Goal: Task Accomplishment & Management: Manage account settings

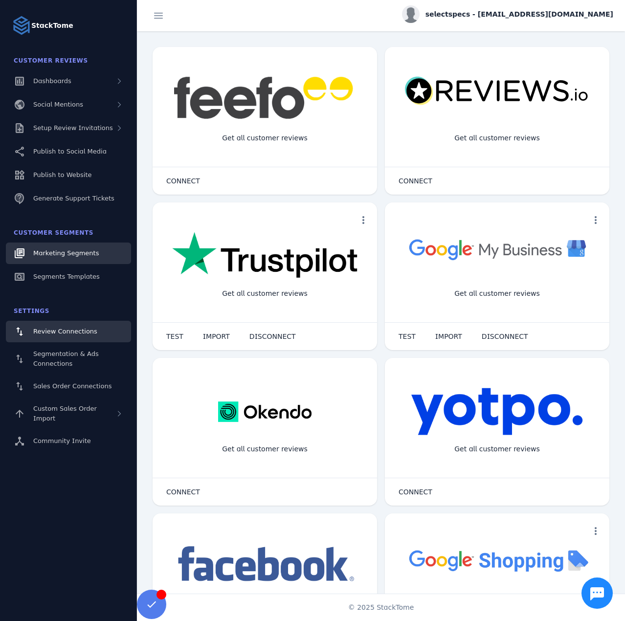
click at [88, 254] on span "Marketing Segments" at bounding box center [66, 253] width 66 height 7
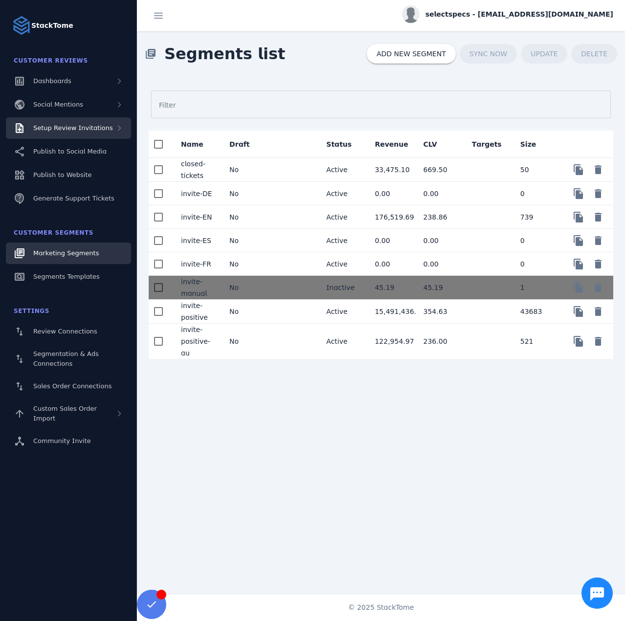
click at [77, 136] on div "Setup Review Invitations" at bounding box center [68, 128] width 125 height 22
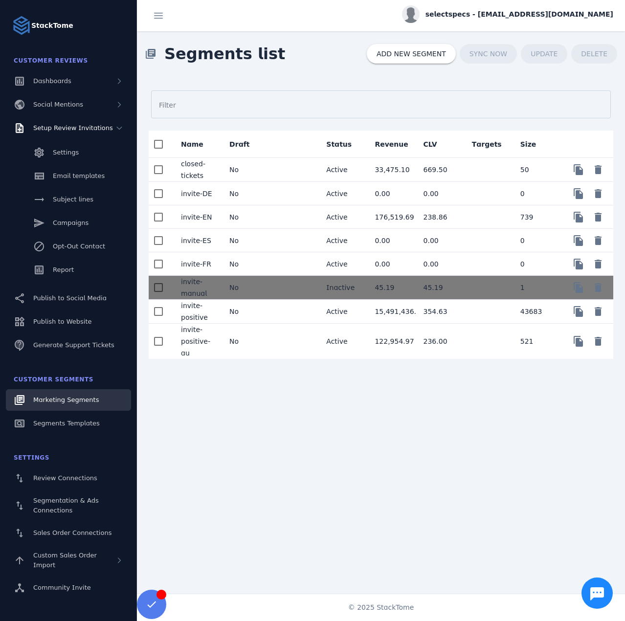
drag, startPoint x: 87, startPoint y: 220, endPoint x: 148, endPoint y: 194, distance: 66.2
click at [251, 190] on mat-cell "No" at bounding box center [246, 193] width 48 height 23
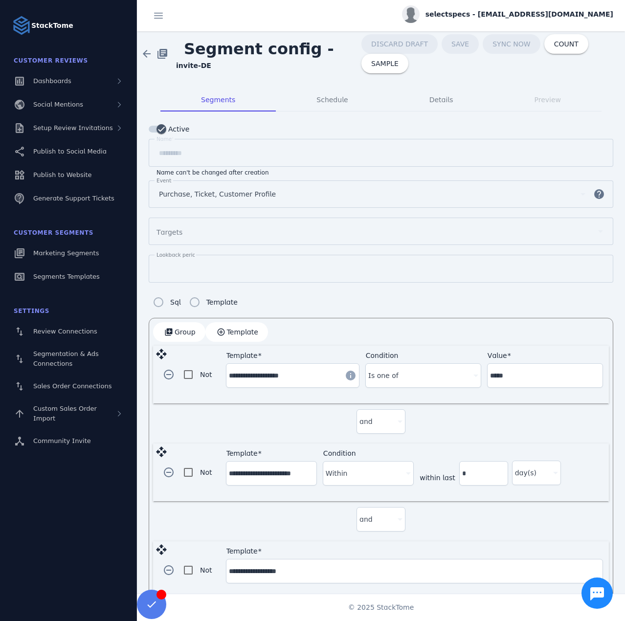
drag, startPoint x: 69, startPoint y: 247, endPoint x: 81, endPoint y: 228, distance: 22.9
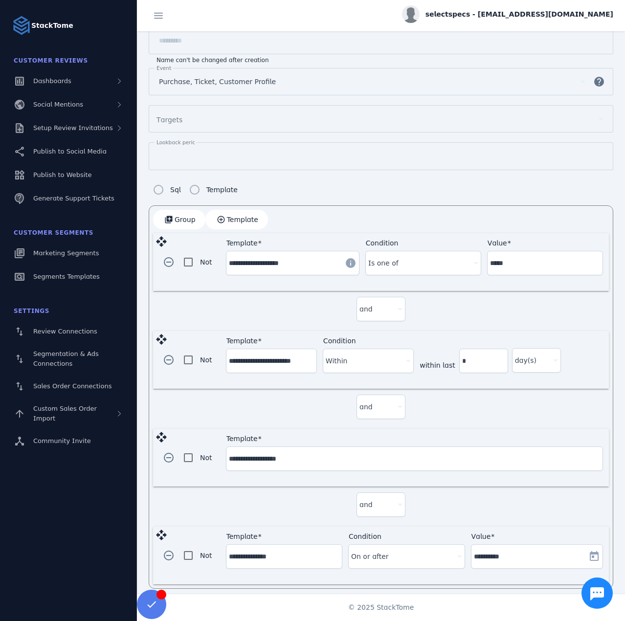
scroll to position [114, 0]
click at [168, 358] on span "button" at bounding box center [168, 358] width 23 height 23
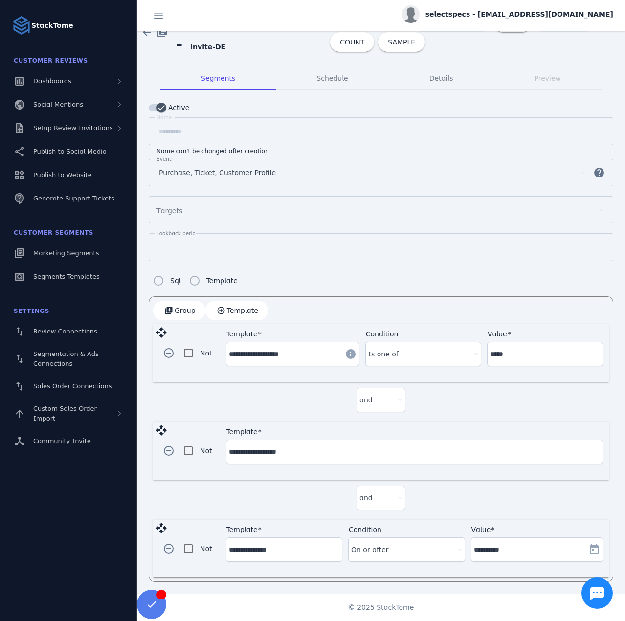
scroll to position [17, 0]
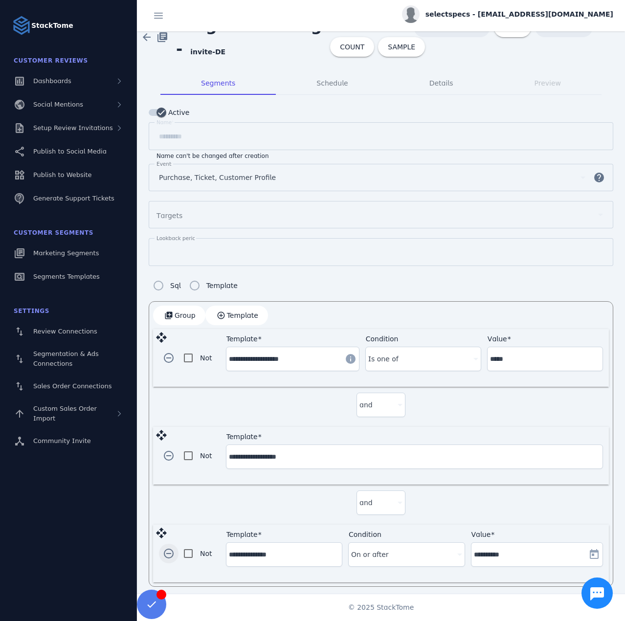
click at [166, 546] on span "button" at bounding box center [168, 553] width 23 height 23
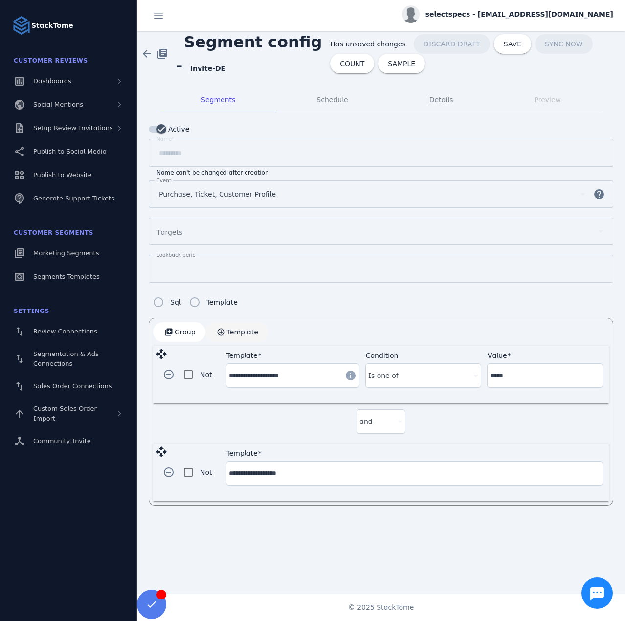
click at [233, 329] on span "Template" at bounding box center [242, 332] width 31 height 7
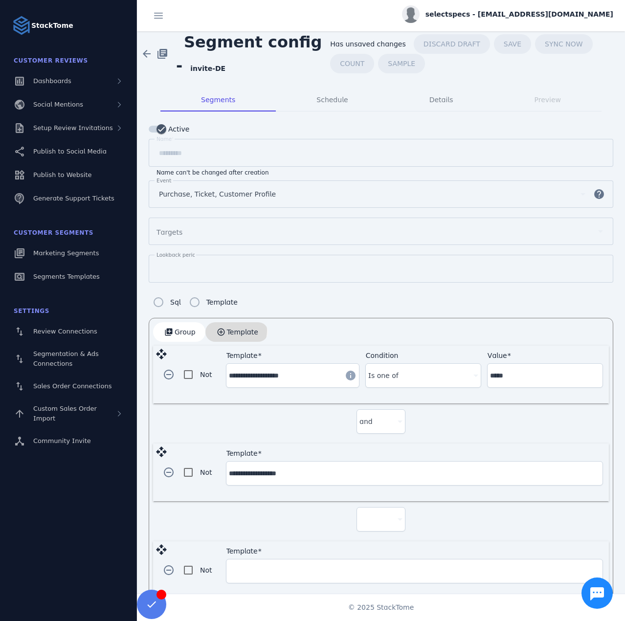
click at [233, 329] on span "Template" at bounding box center [242, 332] width 31 height 7
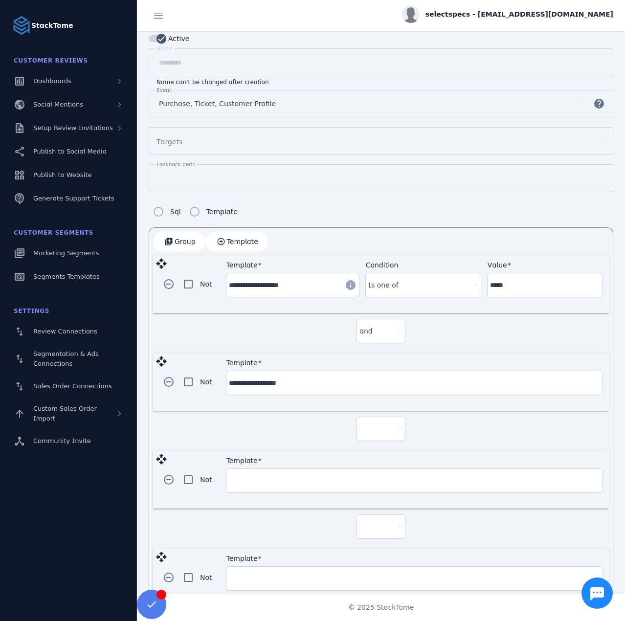
scroll to position [114, 0]
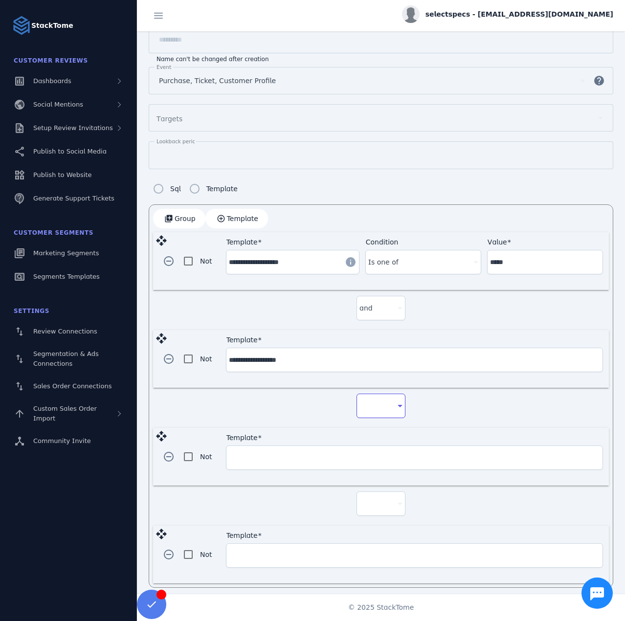
click at [378, 402] on div at bounding box center [377, 406] width 34 height 12
click at [374, 435] on mat-option "and" at bounding box center [379, 429] width 49 height 23
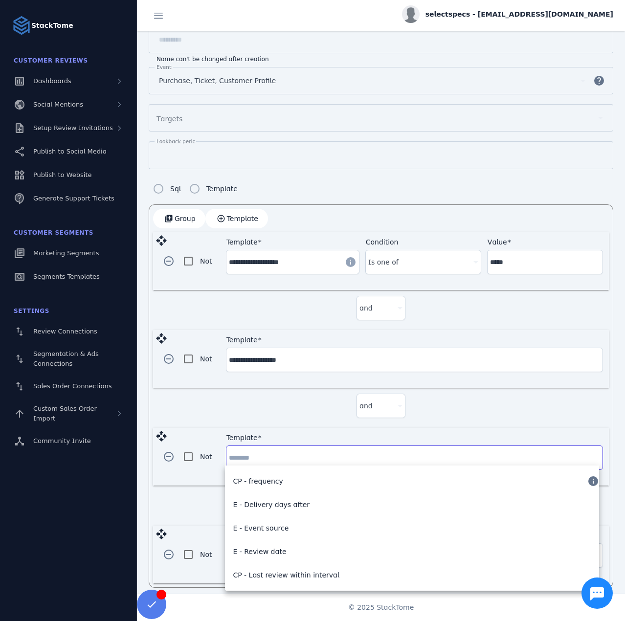
click at [313, 452] on input "Template" at bounding box center [414, 458] width 371 height 12
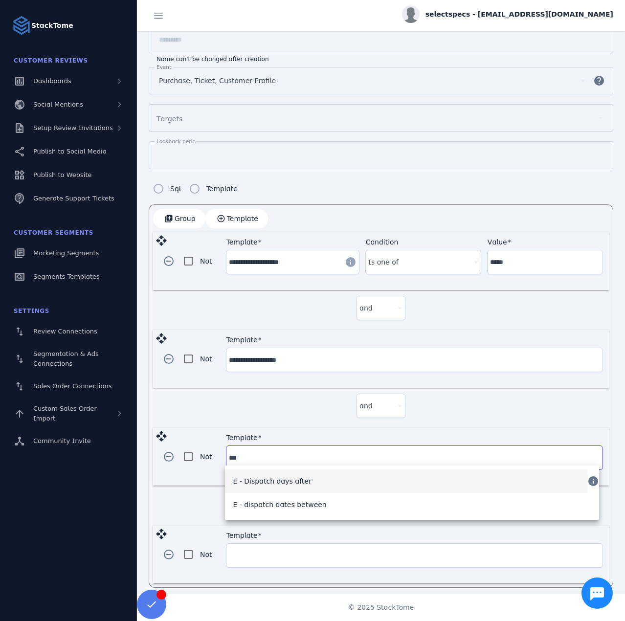
click at [293, 477] on span "E - Dispatch days after" at bounding box center [272, 482] width 78 height 12
type input "**********"
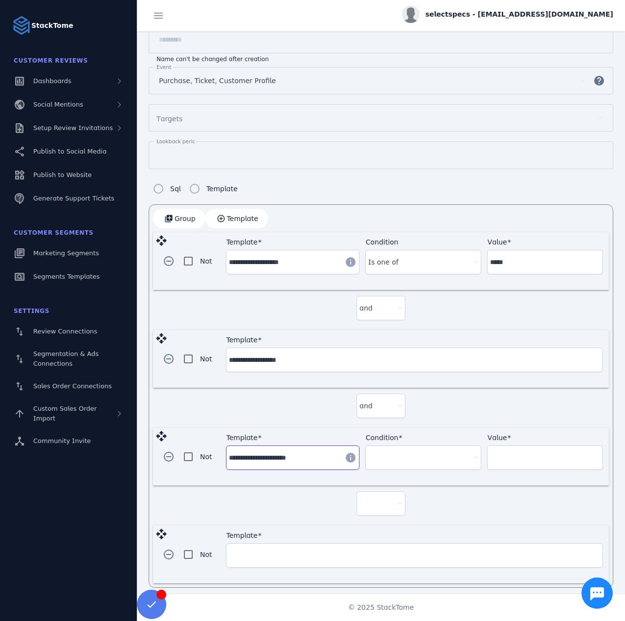
click at [373, 460] on div "Condition" at bounding box center [423, 457] width 110 height 23
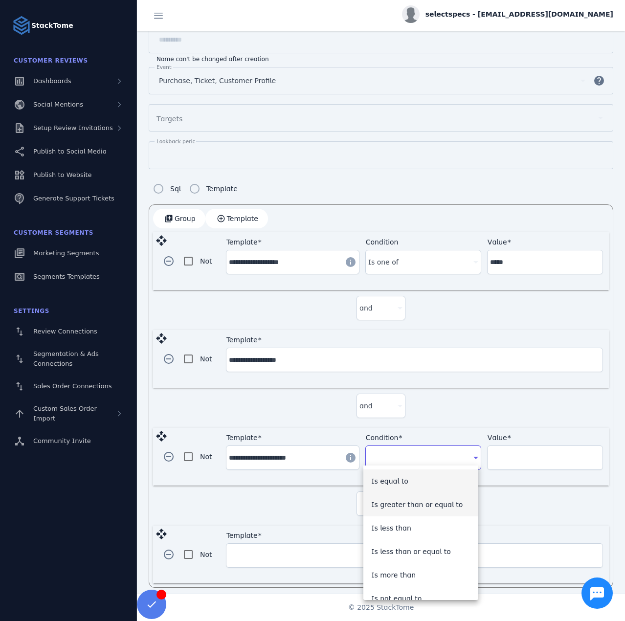
click at [416, 509] on span "Is greater than or equal to" at bounding box center [417, 505] width 92 height 12
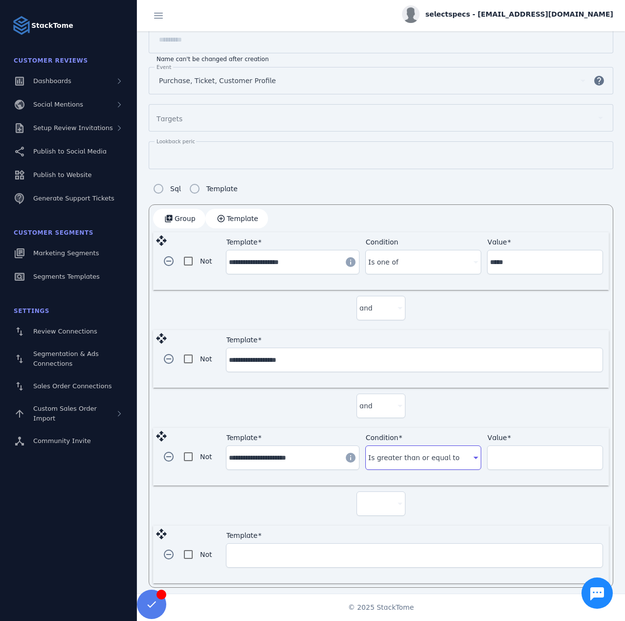
click at [507, 455] on input "Value" at bounding box center [545, 458] width 110 height 12
type input "**"
click at [383, 504] on div at bounding box center [381, 503] width 43 height 23
click at [376, 528] on mat-option "and" at bounding box center [379, 526] width 49 height 23
click at [252, 551] on input "Template" at bounding box center [414, 556] width 371 height 12
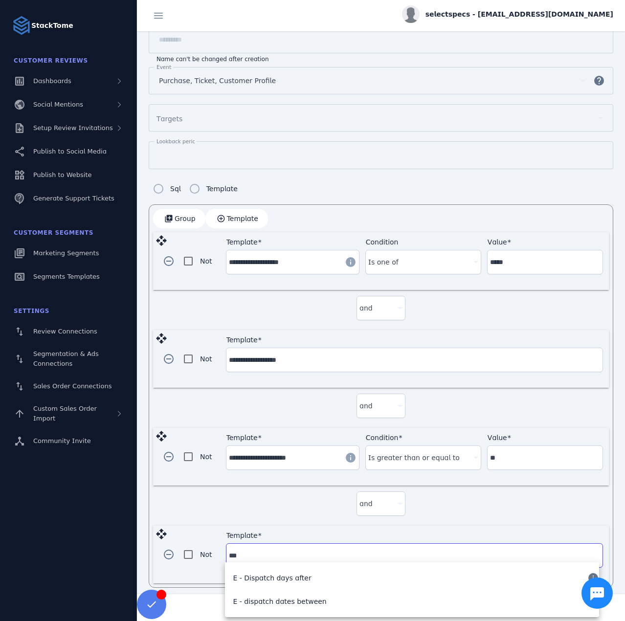
click at [267, 581] on span "E - Dispatch days after" at bounding box center [272, 579] width 78 height 12
type input "**********"
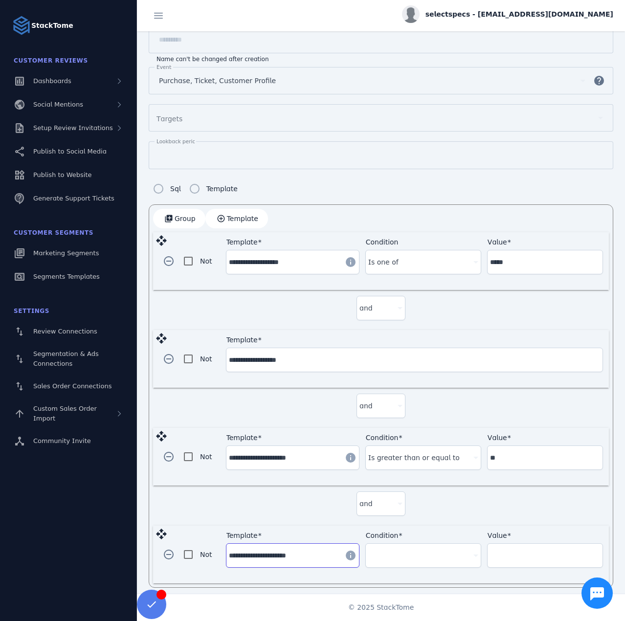
click at [402, 550] on div at bounding box center [418, 556] width 101 height 12
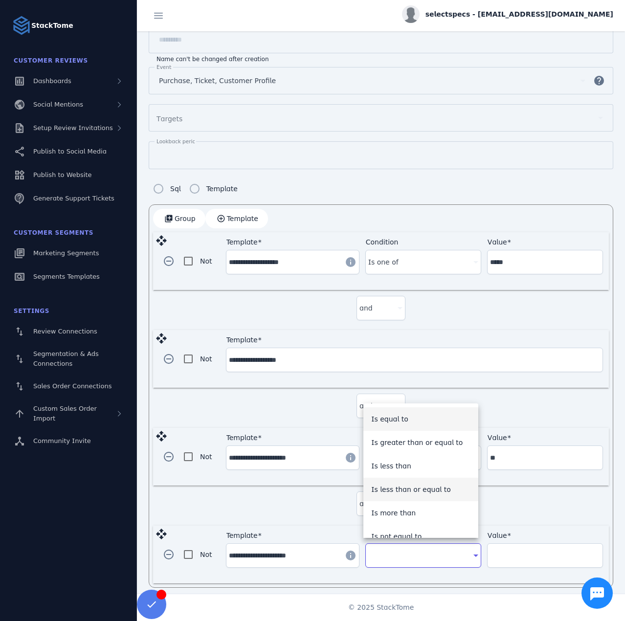
click at [425, 490] on span "Is less than or equal to" at bounding box center [411, 490] width 80 height 12
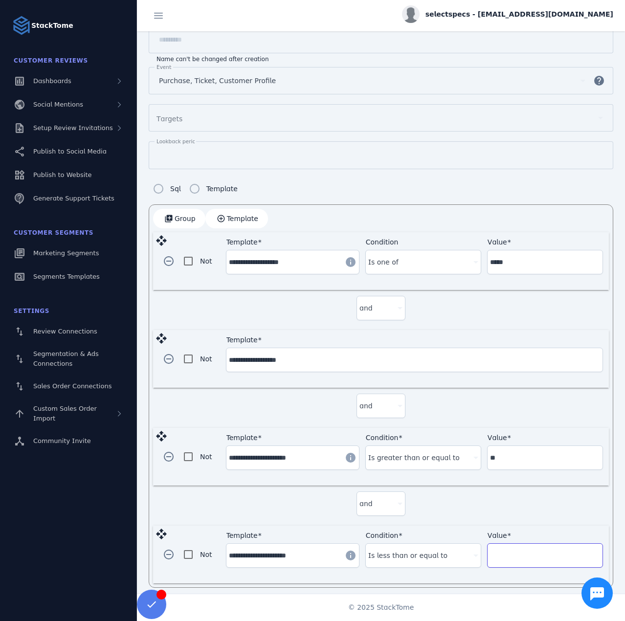
click at [524, 552] on input "Value" at bounding box center [545, 556] width 110 height 12
type input "**"
click at [474, 510] on div "and" at bounding box center [381, 506] width 456 height 40
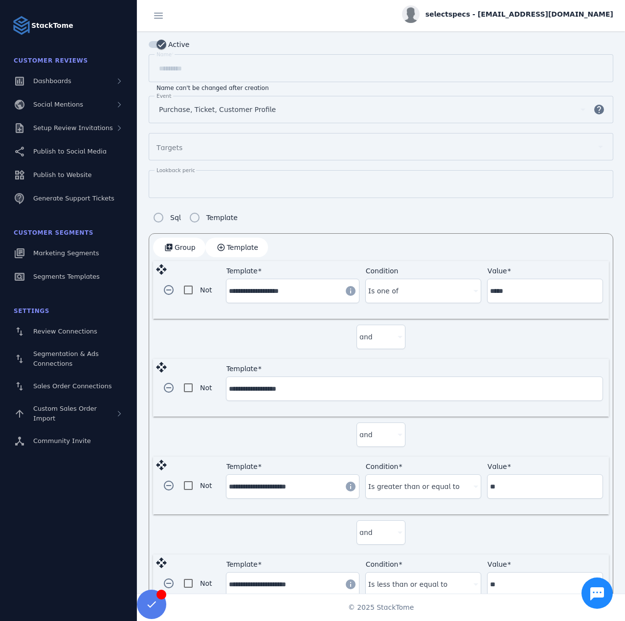
scroll to position [0, 0]
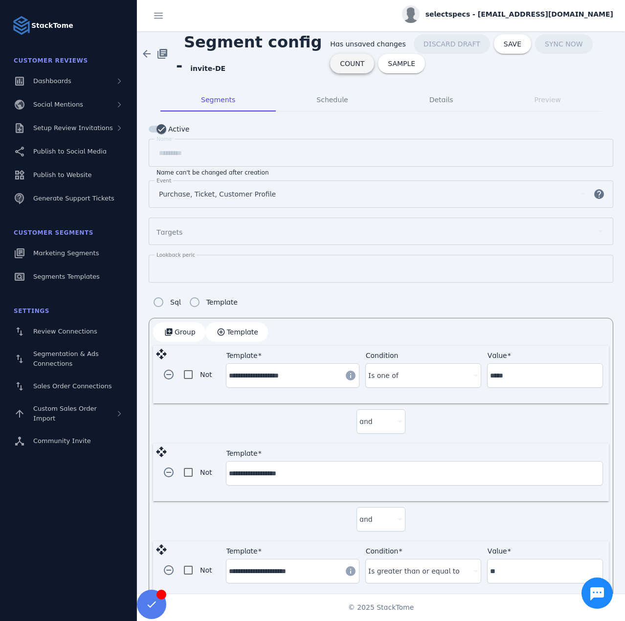
click at [341, 58] on span at bounding box center [352, 63] width 44 height 23
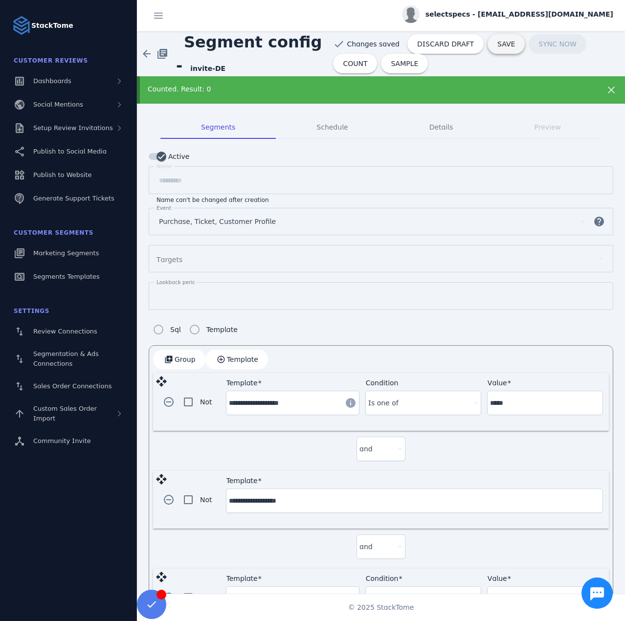
click at [498, 42] on span "SAVE" at bounding box center [507, 44] width 18 height 7
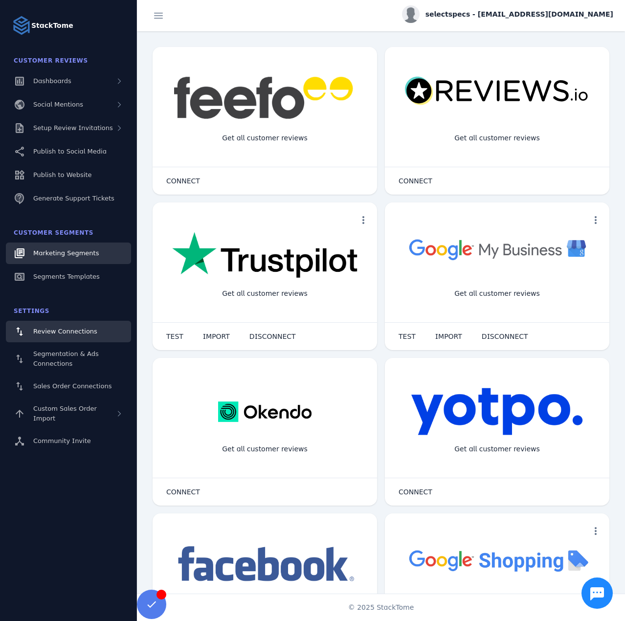
click at [43, 255] on span "Marketing Segments" at bounding box center [66, 253] width 66 height 7
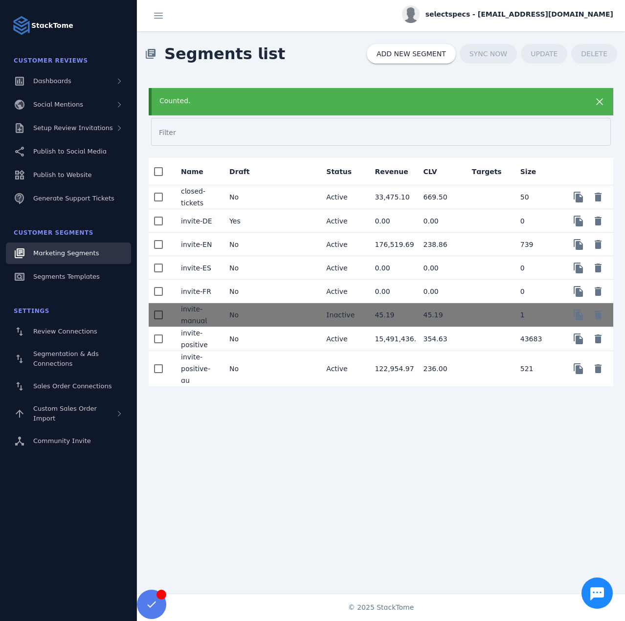
click at [260, 243] on mat-cell "No" at bounding box center [246, 244] width 48 height 23
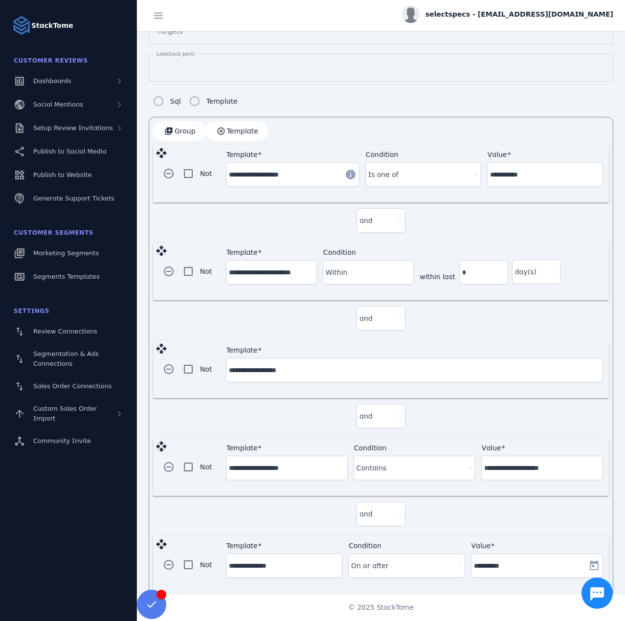
scroll to position [210, 0]
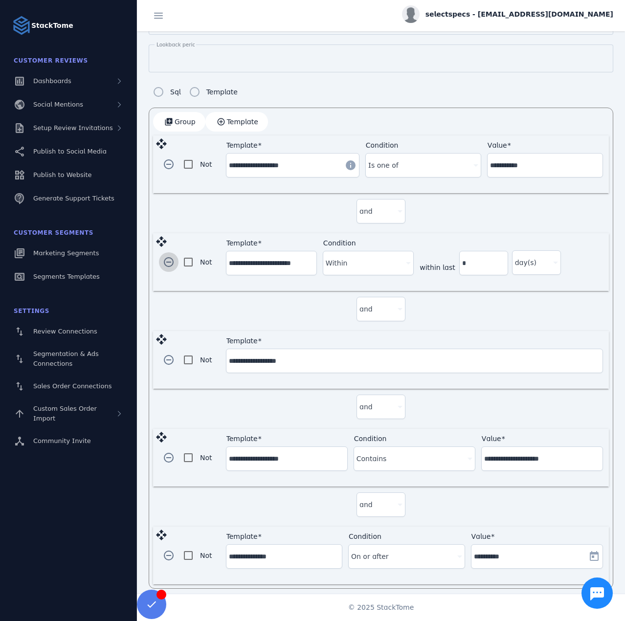
click at [163, 260] on span "button" at bounding box center [168, 262] width 23 height 23
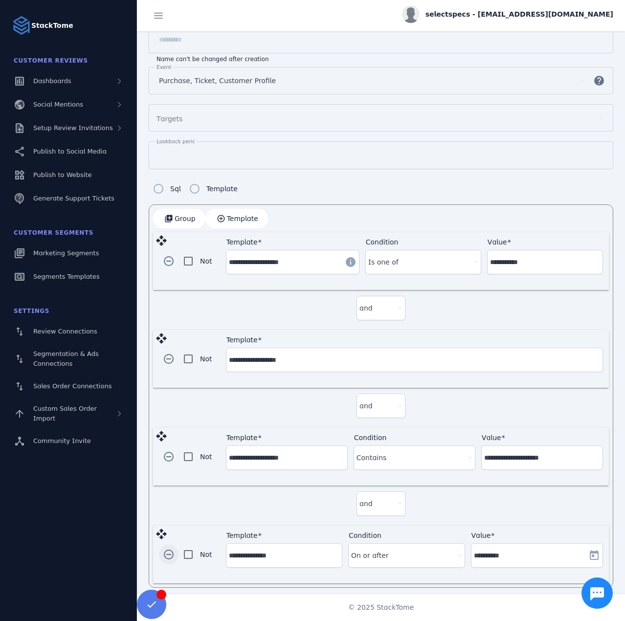
click at [168, 551] on span "button" at bounding box center [168, 554] width 23 height 23
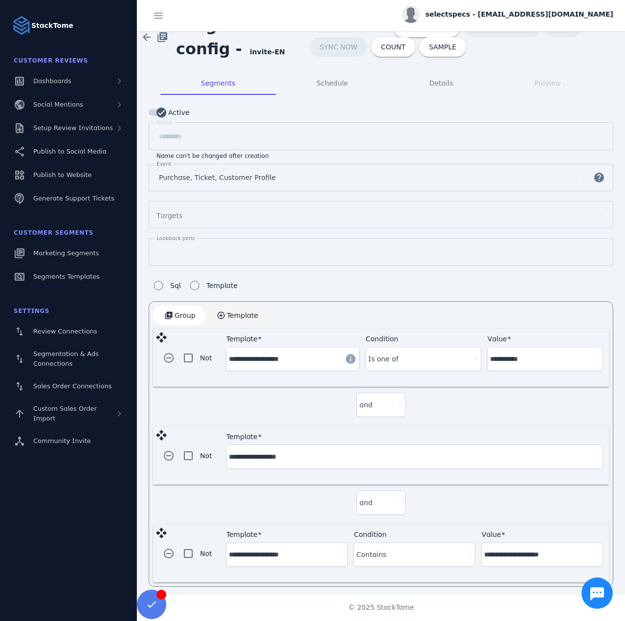
click at [224, 310] on span "button" at bounding box center [237, 315] width 63 height 23
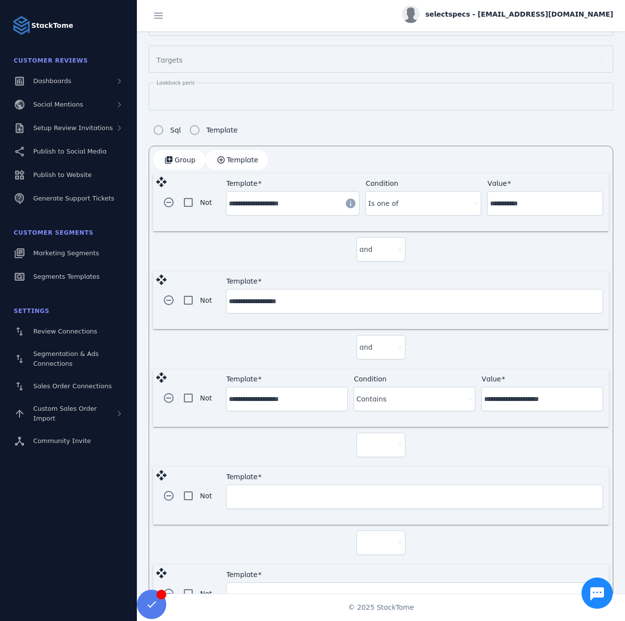
scroll to position [210, 0]
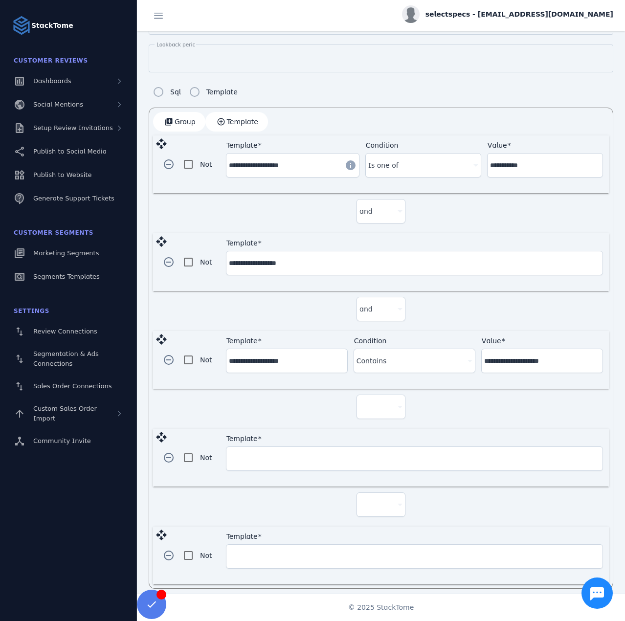
click at [383, 395] on div at bounding box center [381, 406] width 43 height 23
click at [369, 427] on span "and" at bounding box center [369, 430] width 13 height 12
click at [374, 499] on div at bounding box center [377, 505] width 34 height 12
drag, startPoint x: 375, startPoint y: 521, endPoint x: 281, endPoint y: 470, distance: 106.9
click at [374, 520] on mat-option "and" at bounding box center [379, 526] width 49 height 23
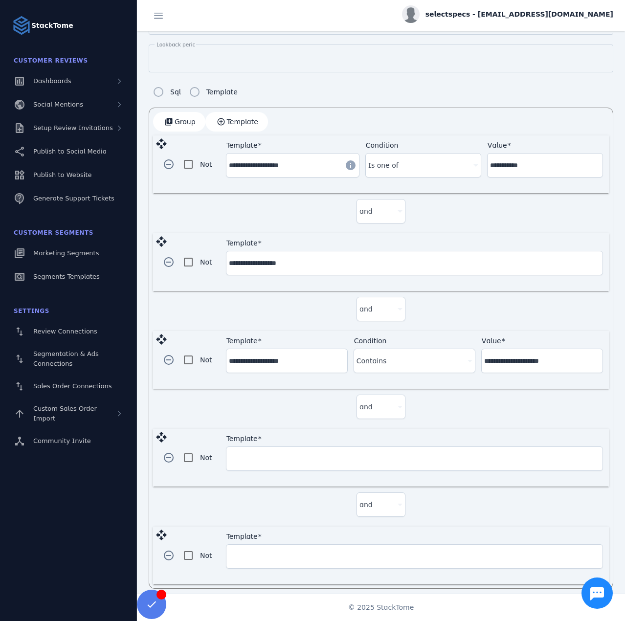
click at [274, 461] on div "Template" at bounding box center [414, 458] width 371 height 23
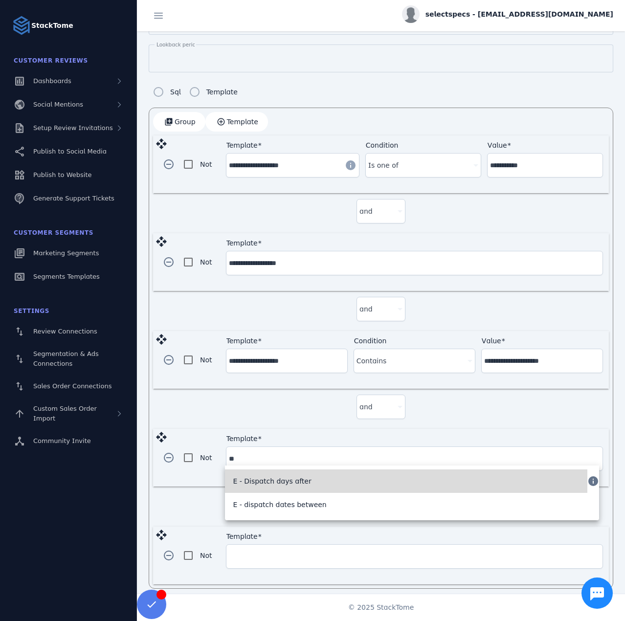
click at [276, 483] on span "E - Dispatch days after" at bounding box center [272, 482] width 78 height 12
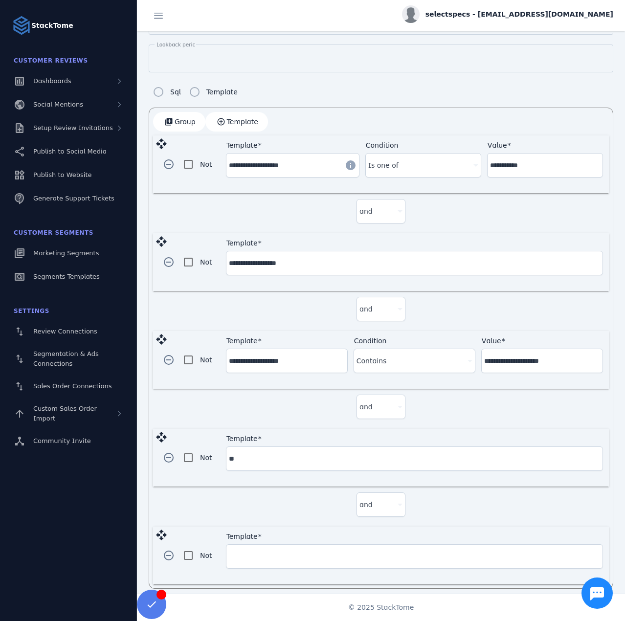
type input "**********"
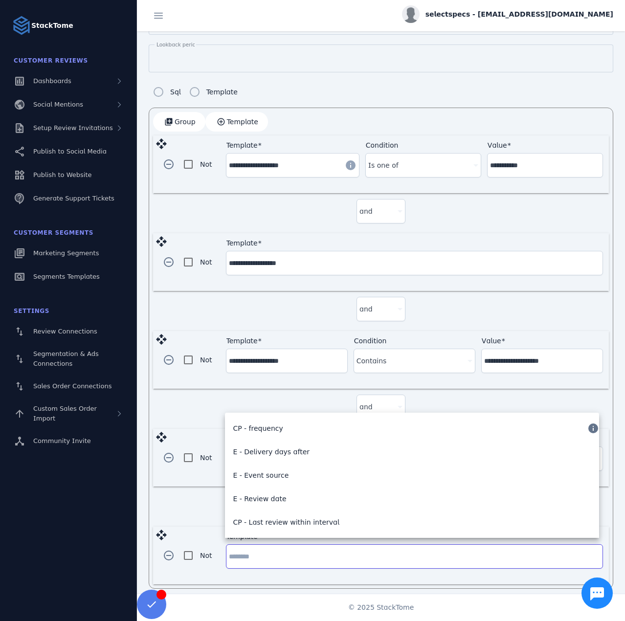
click at [274, 551] on input "Template" at bounding box center [414, 557] width 371 height 12
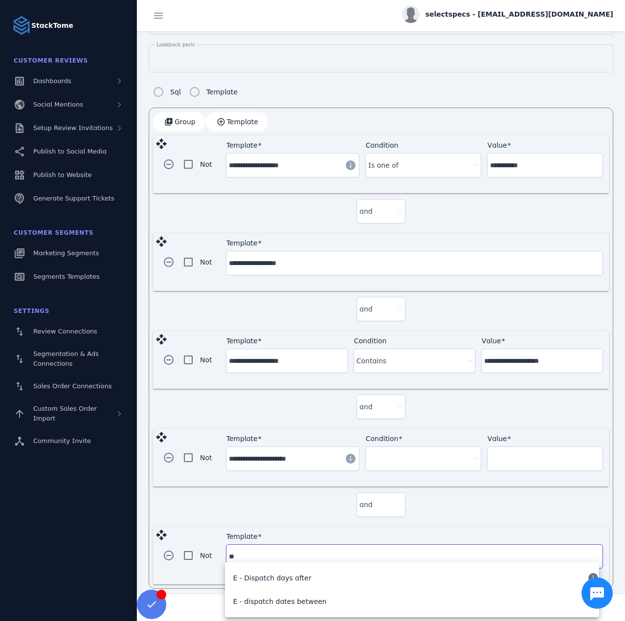
click at [302, 571] on mat-option "E - Dispatch days after" at bounding box center [406, 578] width 363 height 23
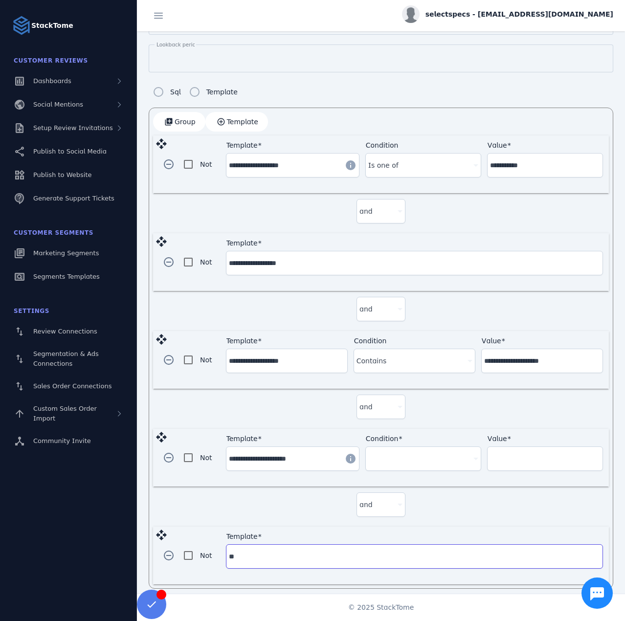
type input "**********"
click at [382, 457] on div at bounding box center [418, 459] width 101 height 12
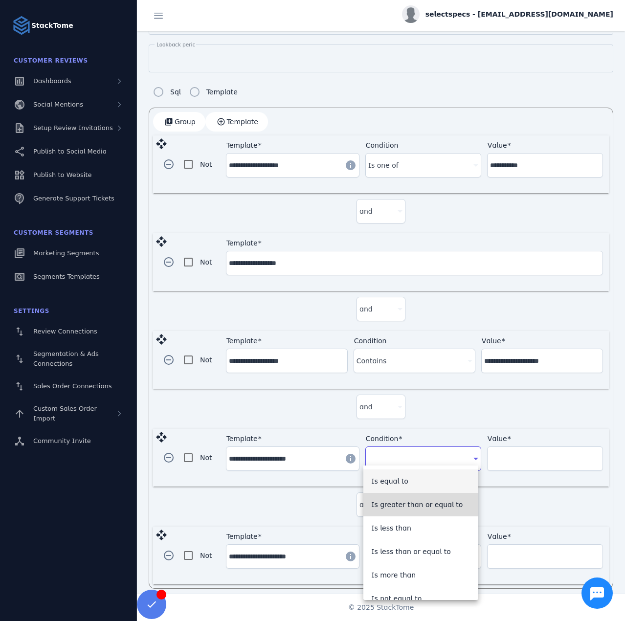
drag, startPoint x: 424, startPoint y: 507, endPoint x: 494, endPoint y: 473, distance: 77.7
click at [425, 507] on span "Is greater than or equal to" at bounding box center [417, 505] width 92 height 12
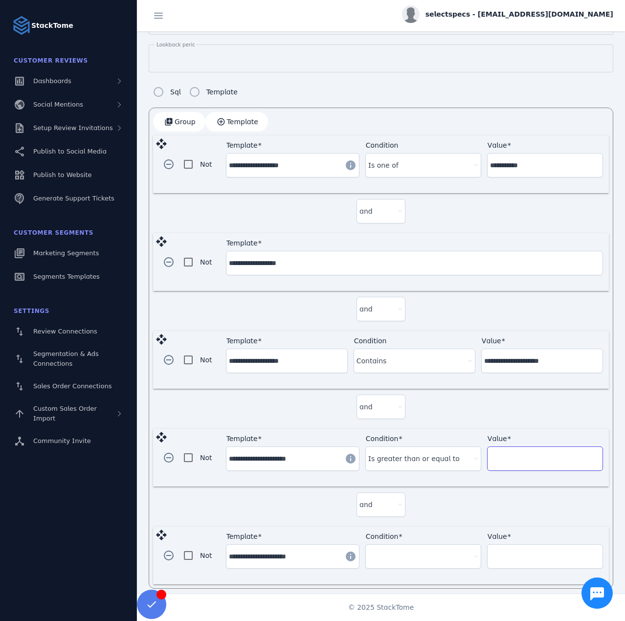
click at [507, 453] on input "Value" at bounding box center [545, 459] width 110 height 12
type input "**"
click at [381, 552] on div at bounding box center [418, 557] width 101 height 12
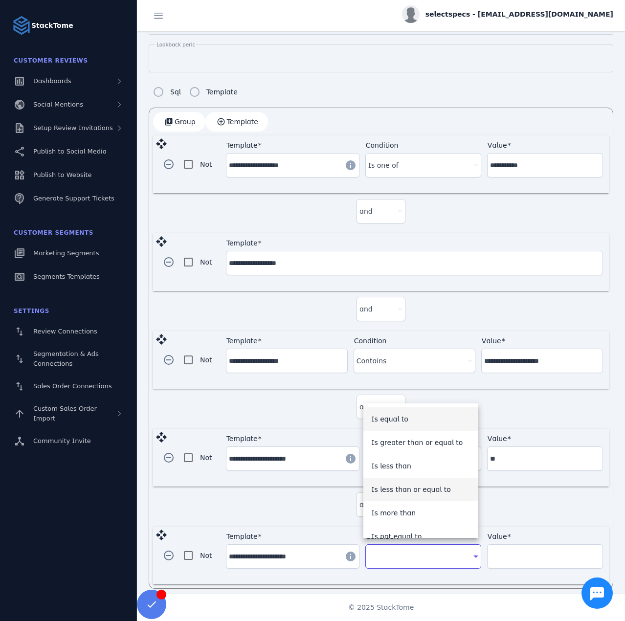
click at [427, 490] on span "Is less than or equal to" at bounding box center [411, 490] width 80 height 12
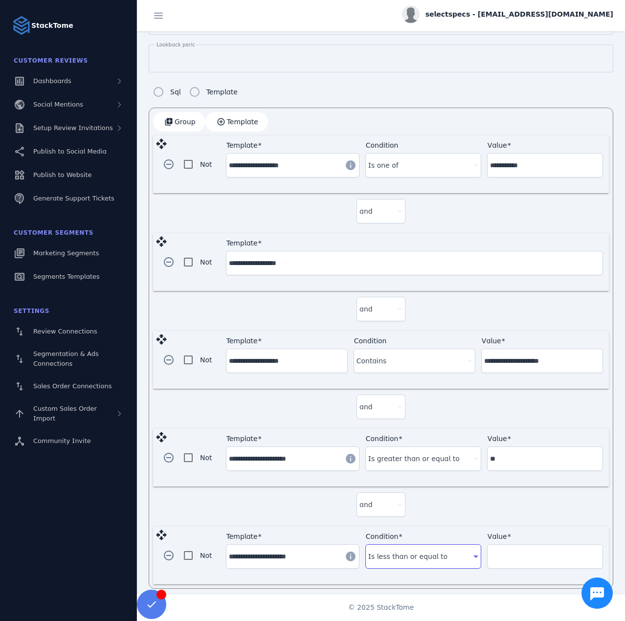
click at [510, 551] on input "Value" at bounding box center [545, 557] width 110 height 12
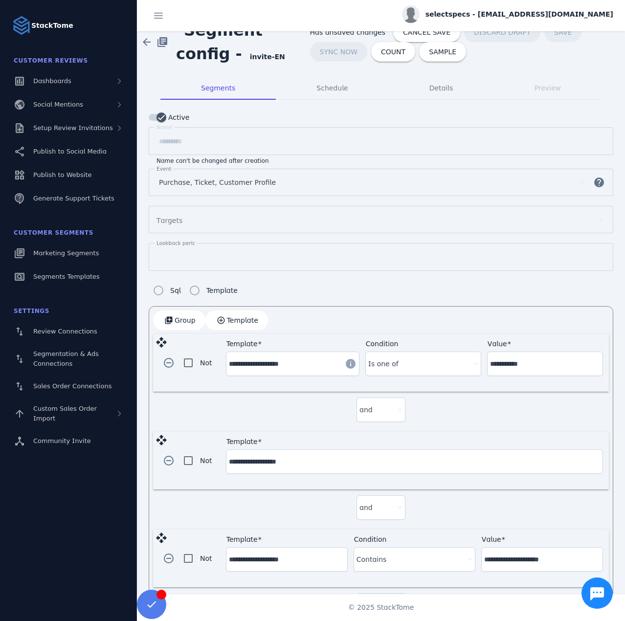
scroll to position [0, 0]
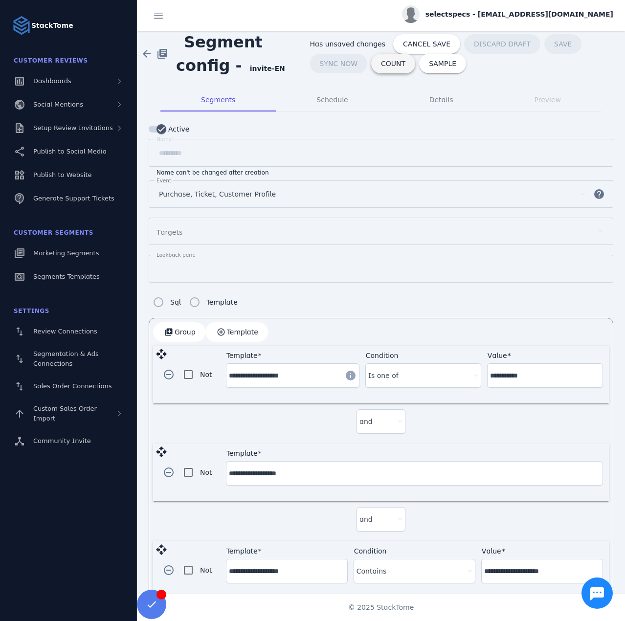
type input "**"
click at [381, 67] on span "COUNT" at bounding box center [393, 63] width 24 height 7
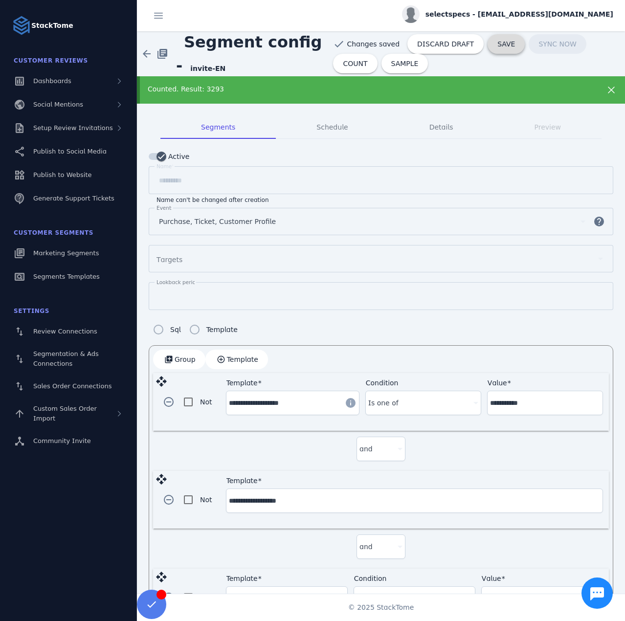
click at [498, 47] on span "SAVE" at bounding box center [507, 44] width 18 height 7
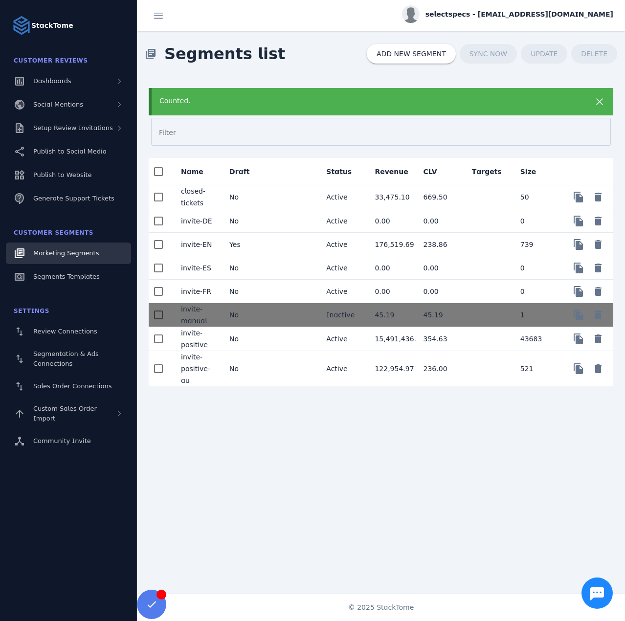
click at [250, 264] on mat-cell "No" at bounding box center [246, 267] width 48 height 23
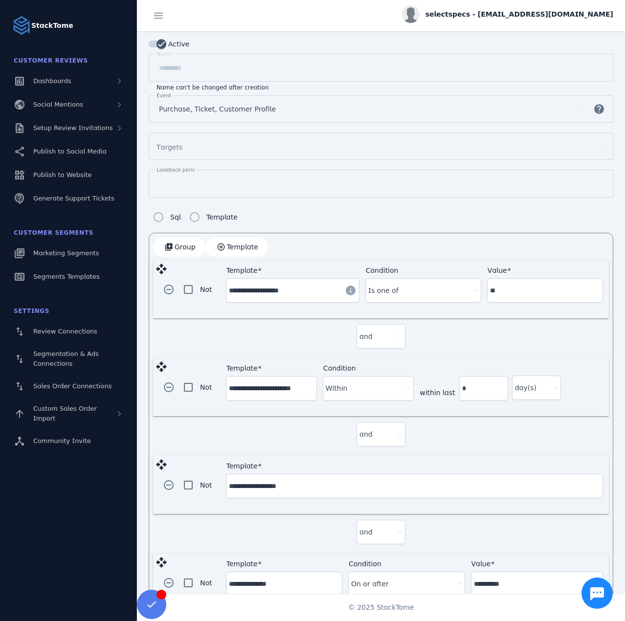
scroll to position [114, 0]
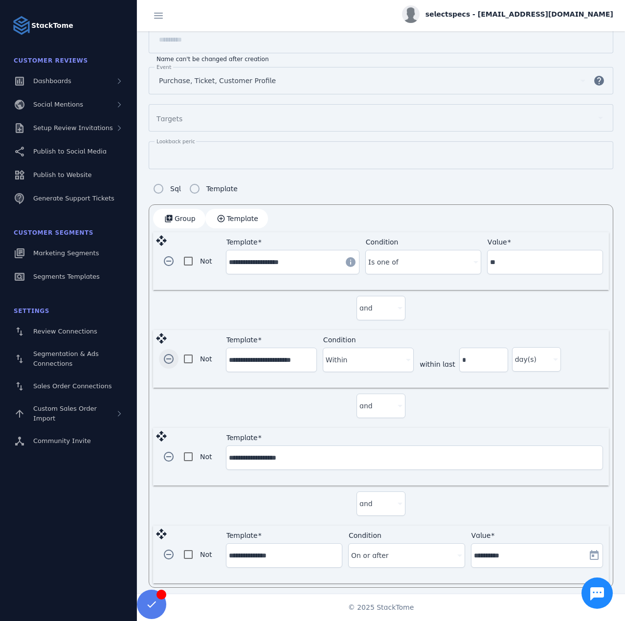
click at [169, 353] on span "button" at bounding box center [168, 358] width 23 height 23
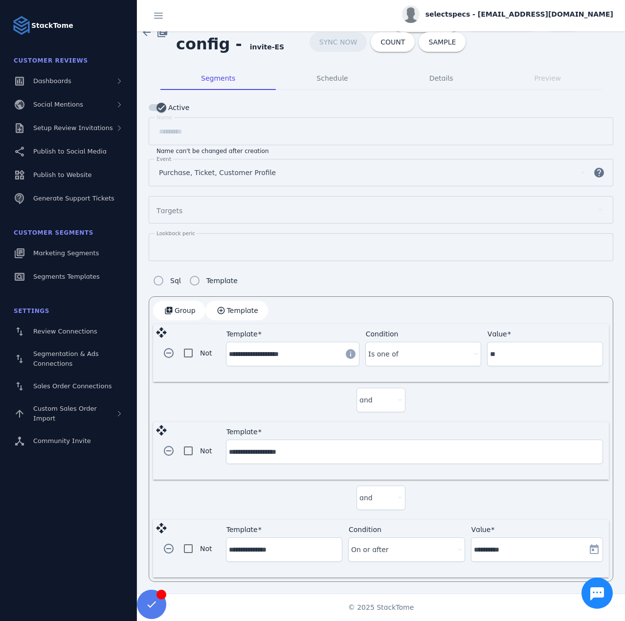
scroll to position [17, 0]
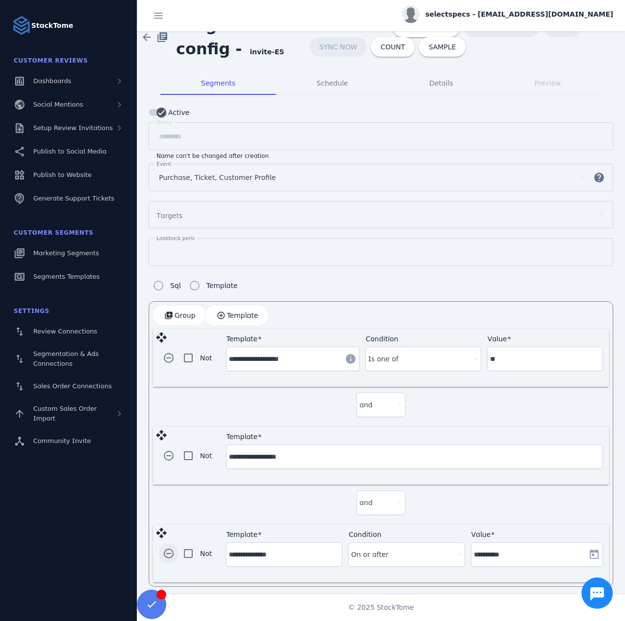
click at [169, 548] on span "button" at bounding box center [168, 553] width 23 height 23
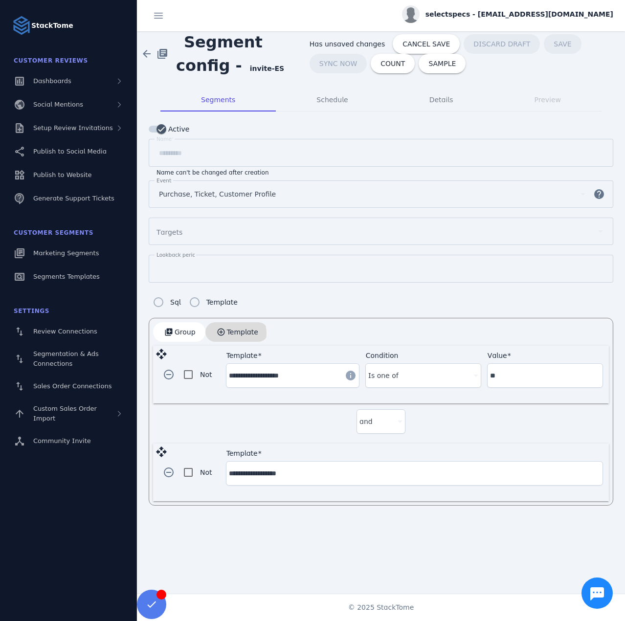
click at [225, 331] on span "button" at bounding box center [237, 332] width 63 height 23
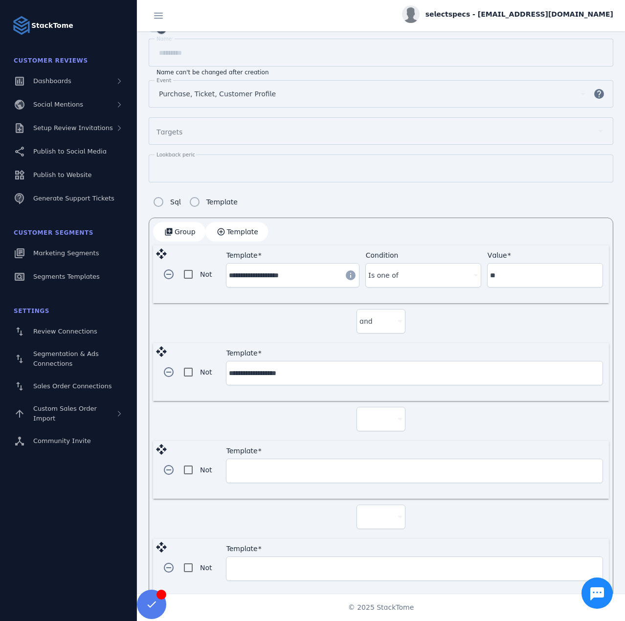
scroll to position [114, 0]
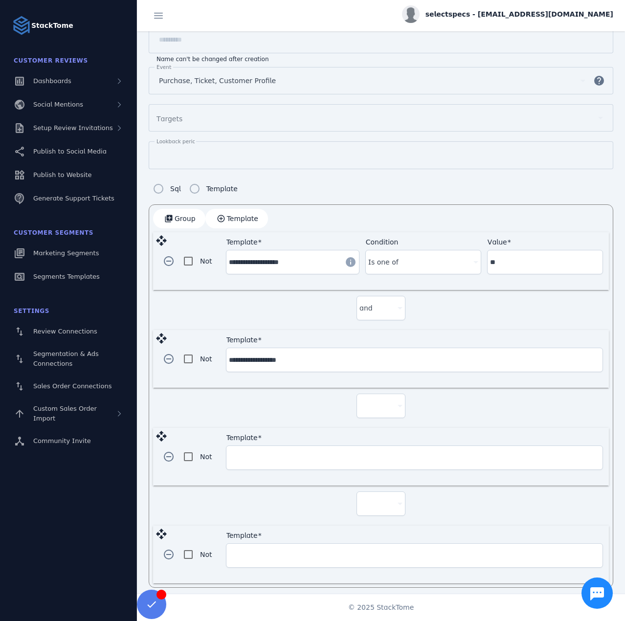
click at [360, 407] on div at bounding box center [377, 406] width 34 height 12
click at [376, 439] on mat-option "and" at bounding box center [379, 429] width 49 height 23
click at [371, 503] on div at bounding box center [377, 504] width 34 height 12
drag, startPoint x: 374, startPoint y: 528, endPoint x: 301, endPoint y: 473, distance: 90.8
click at [373, 528] on span "and" at bounding box center [369, 527] width 13 height 12
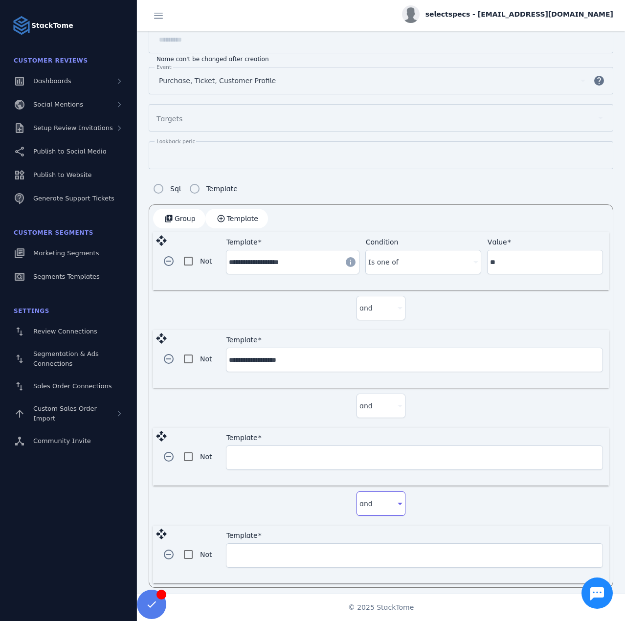
click at [272, 453] on input "Template" at bounding box center [414, 458] width 371 height 12
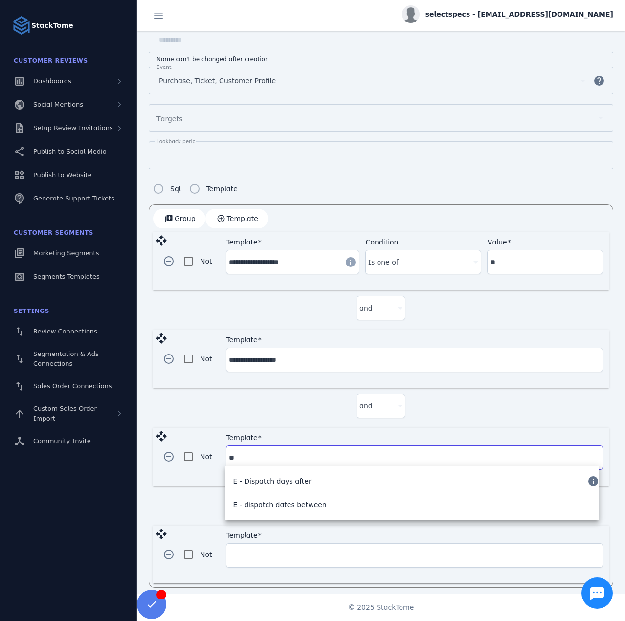
click at [259, 480] on span "E - Dispatch days after" at bounding box center [272, 482] width 78 height 12
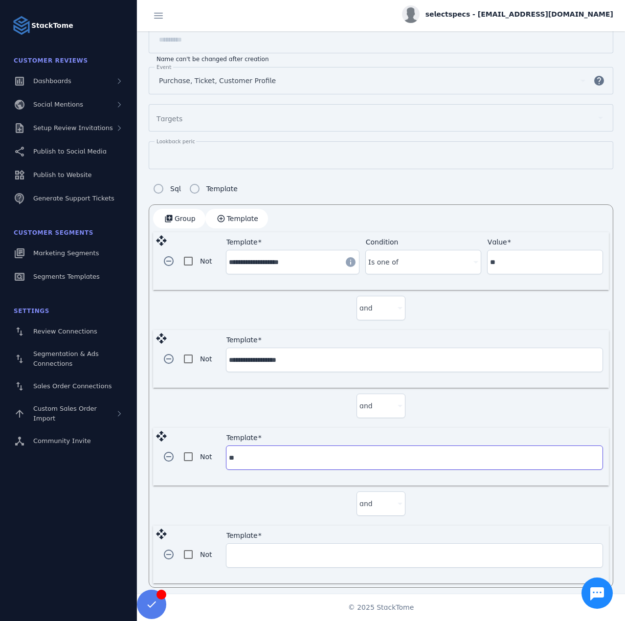
type input "**********"
click at [280, 553] on input "Template" at bounding box center [414, 556] width 371 height 12
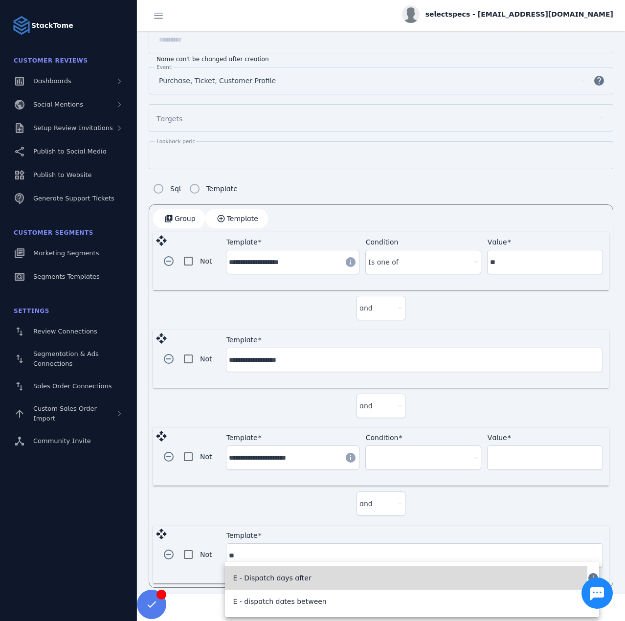
click at [285, 574] on span "E - Dispatch days after" at bounding box center [272, 579] width 78 height 12
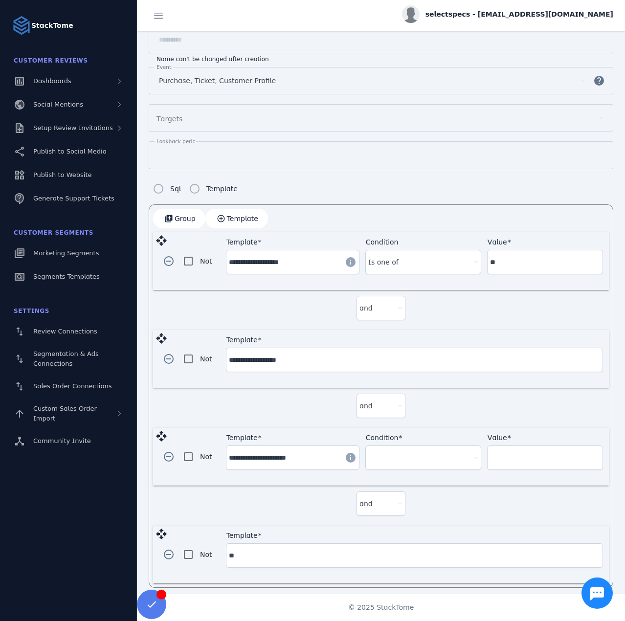
type input "**********"
click at [407, 452] on div at bounding box center [418, 458] width 101 height 12
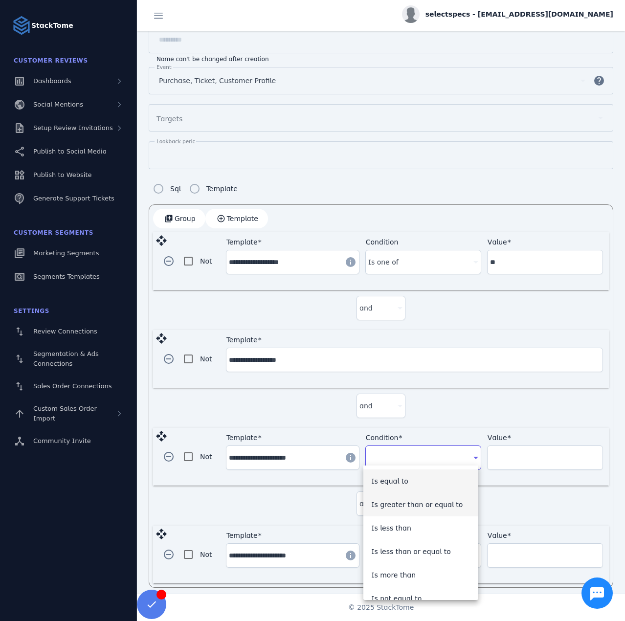
drag, startPoint x: 414, startPoint y: 506, endPoint x: 501, endPoint y: 467, distance: 94.8
click at [414, 506] on span "Is greater than or equal to" at bounding box center [417, 505] width 92 height 12
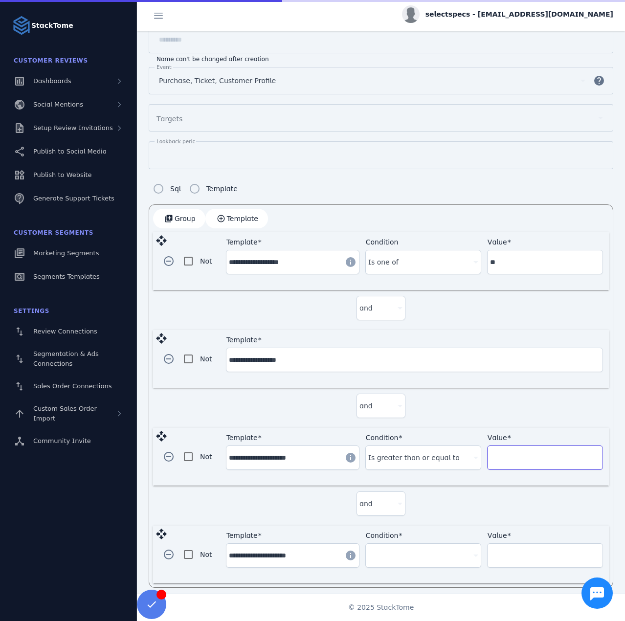
click at [506, 452] on input "Value" at bounding box center [545, 458] width 110 height 12
type input "**"
click at [413, 561] on div "Condition" at bounding box center [423, 555] width 110 height 23
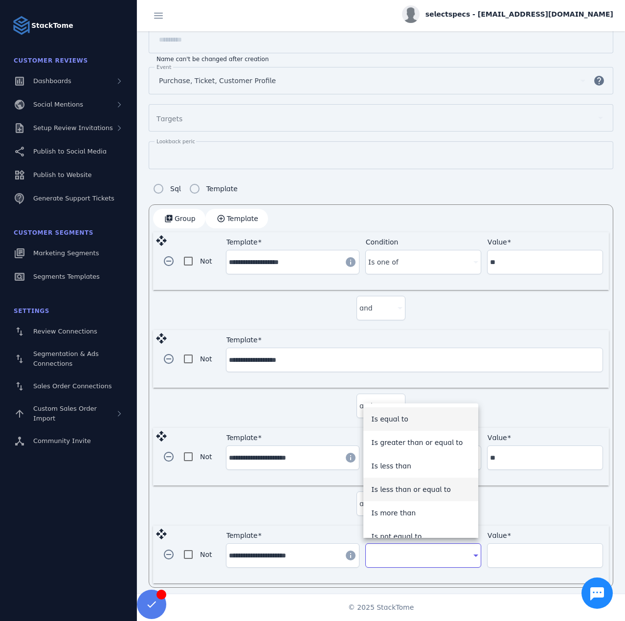
click at [418, 487] on span "Is less than or equal to" at bounding box center [411, 490] width 80 height 12
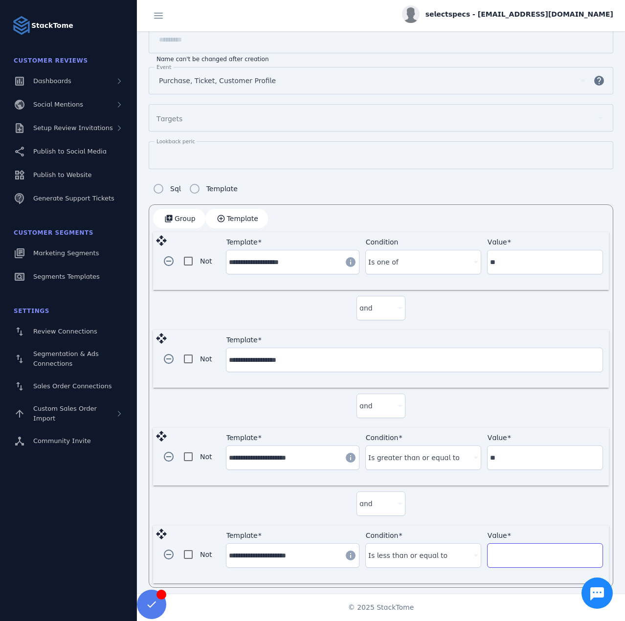
click at [505, 550] on input "Value" at bounding box center [545, 556] width 110 height 12
type input "**"
click at [485, 511] on div "and" at bounding box center [381, 506] width 456 height 40
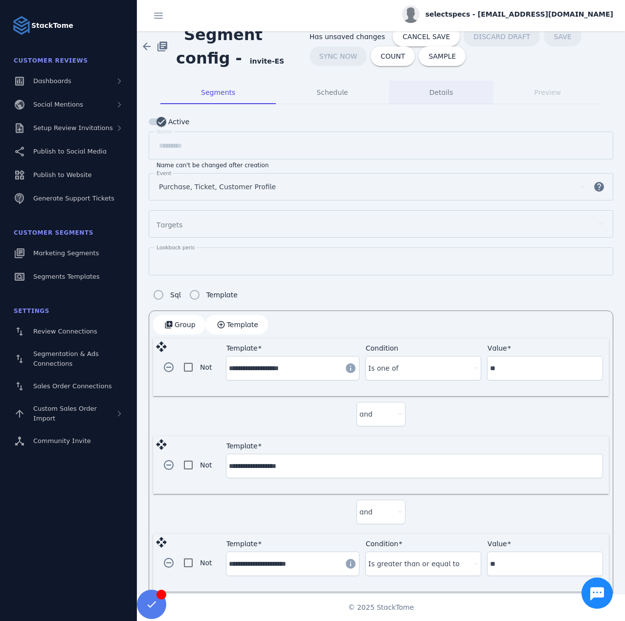
scroll to position [0, 0]
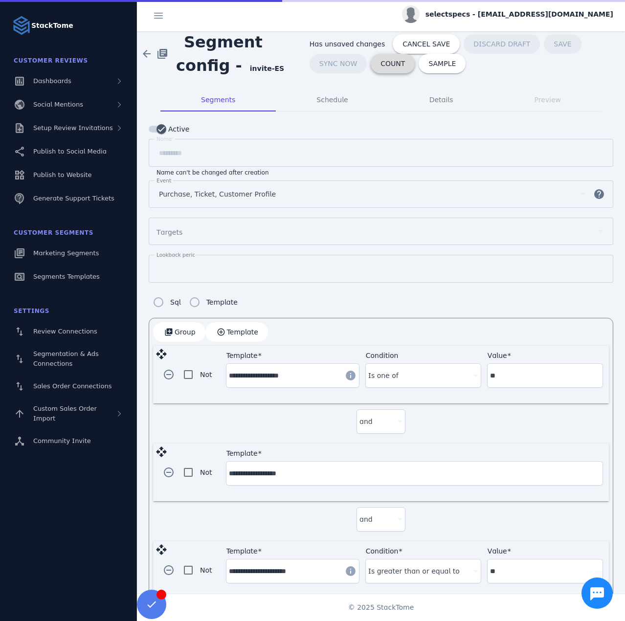
click at [397, 66] on span at bounding box center [393, 63] width 44 height 23
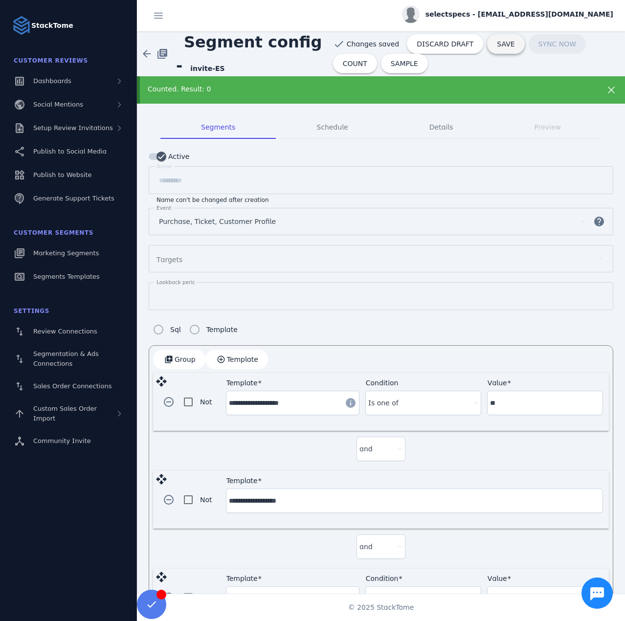
click at [497, 45] on span "SAVE" at bounding box center [506, 44] width 18 height 7
click at [456, 67] on div "CANCEL COUNT DISCARD DRAFT SAVE SYNC NOW COUNT SAMPLE" at bounding box center [477, 53] width 290 height 39
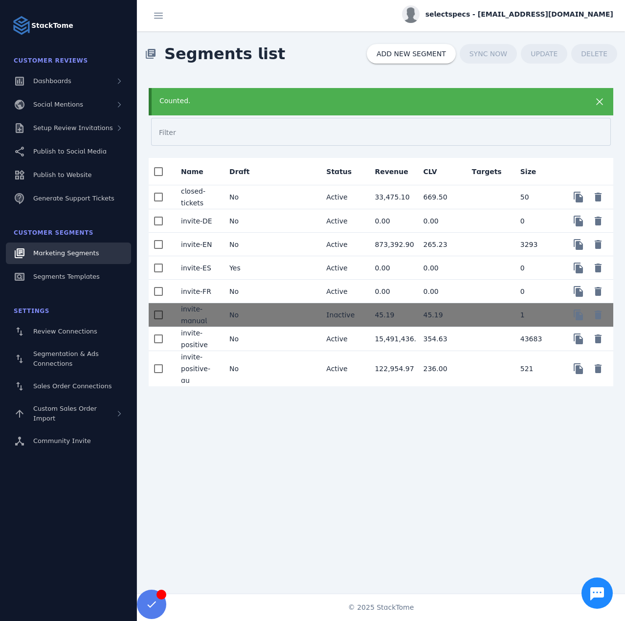
click at [261, 286] on mat-cell "No" at bounding box center [246, 291] width 48 height 23
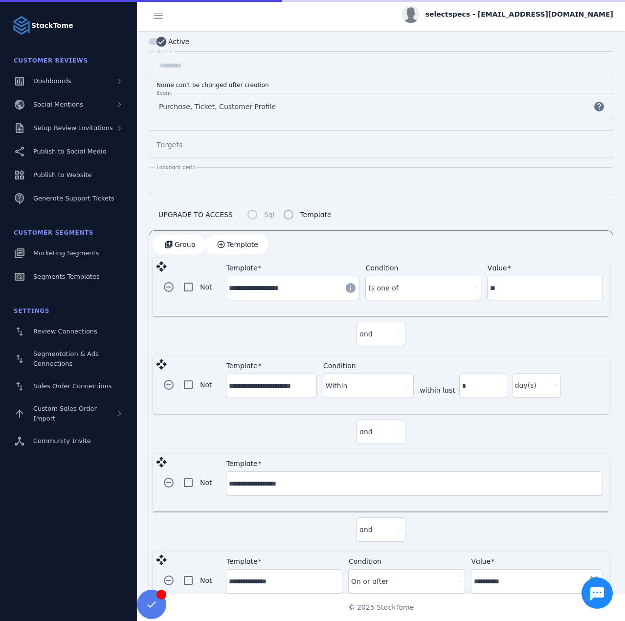
scroll to position [114, 0]
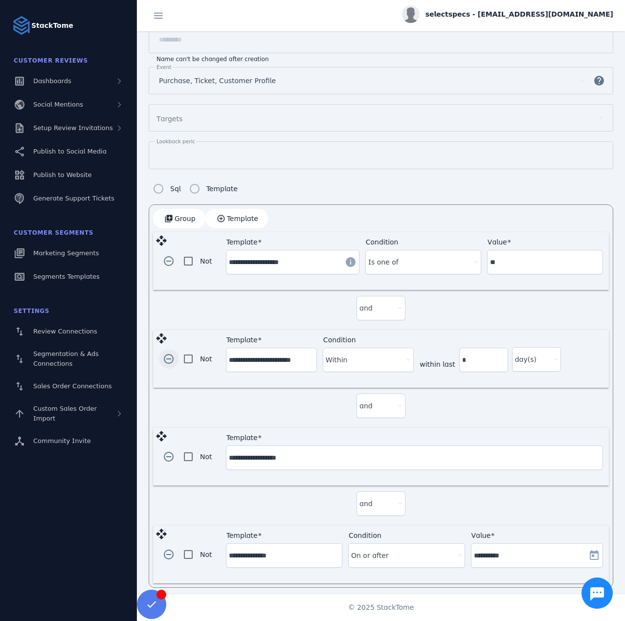
click at [172, 354] on span "button" at bounding box center [168, 358] width 23 height 23
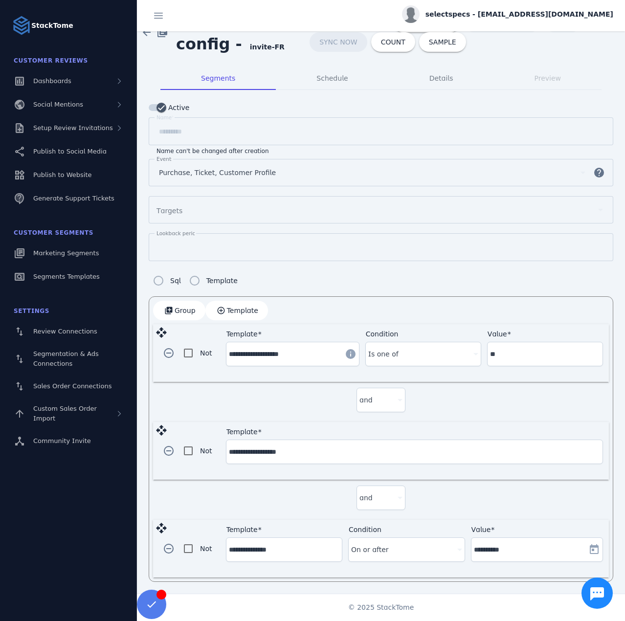
scroll to position [17, 0]
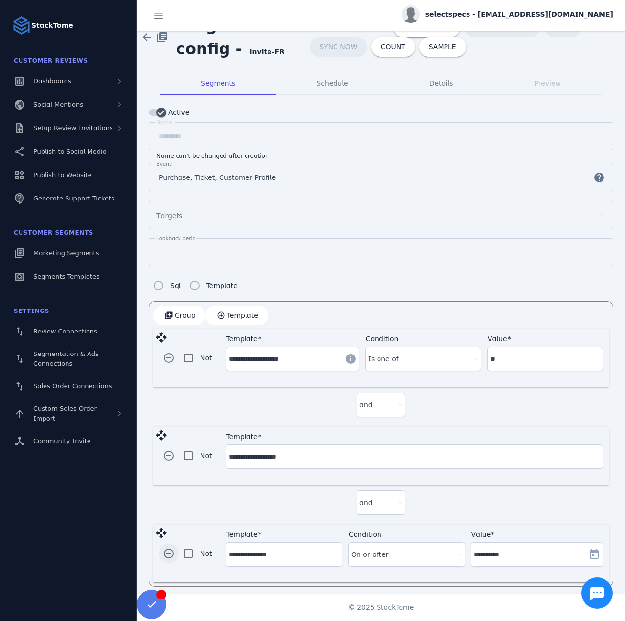
click at [168, 545] on span "button" at bounding box center [168, 553] width 23 height 23
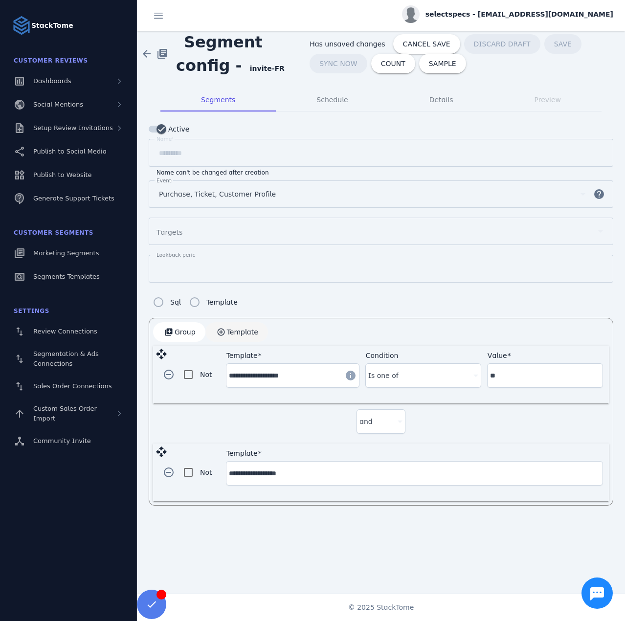
click at [235, 329] on span "Template" at bounding box center [242, 332] width 31 height 7
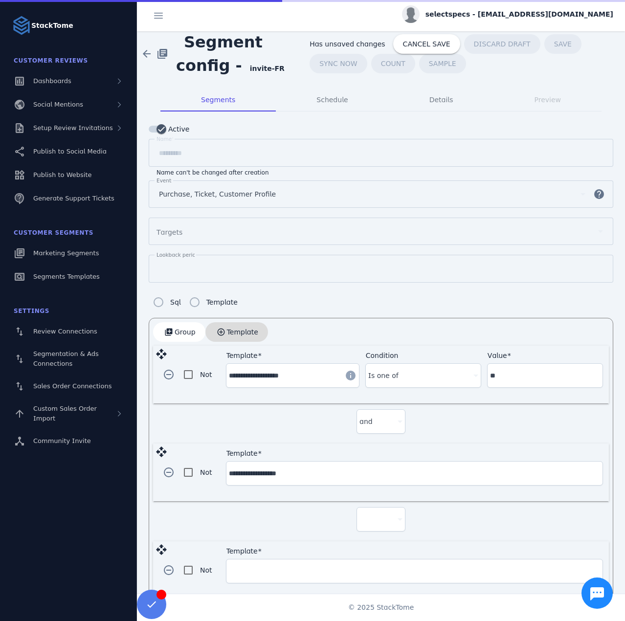
click at [235, 329] on span "Template" at bounding box center [242, 332] width 31 height 7
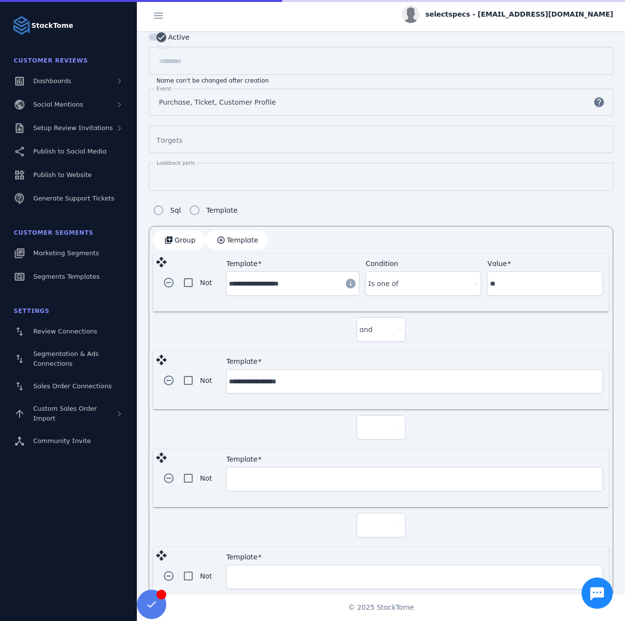
scroll to position [114, 0]
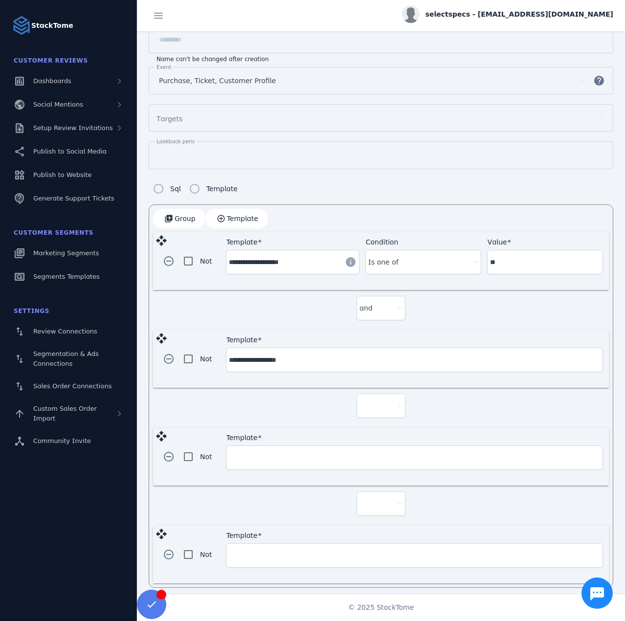
click at [375, 408] on div at bounding box center [381, 405] width 43 height 23
click at [377, 436] on mat-option "and" at bounding box center [379, 429] width 49 height 23
click at [378, 498] on div at bounding box center [377, 504] width 34 height 12
drag, startPoint x: 375, startPoint y: 525, endPoint x: 370, endPoint y: 519, distance: 7.0
click at [373, 524] on mat-option "and" at bounding box center [379, 526] width 49 height 23
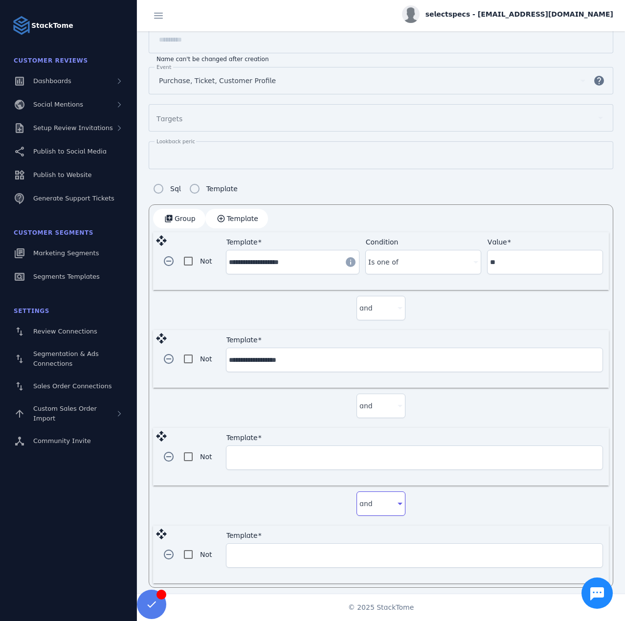
click at [295, 452] on input "Template" at bounding box center [414, 458] width 371 height 12
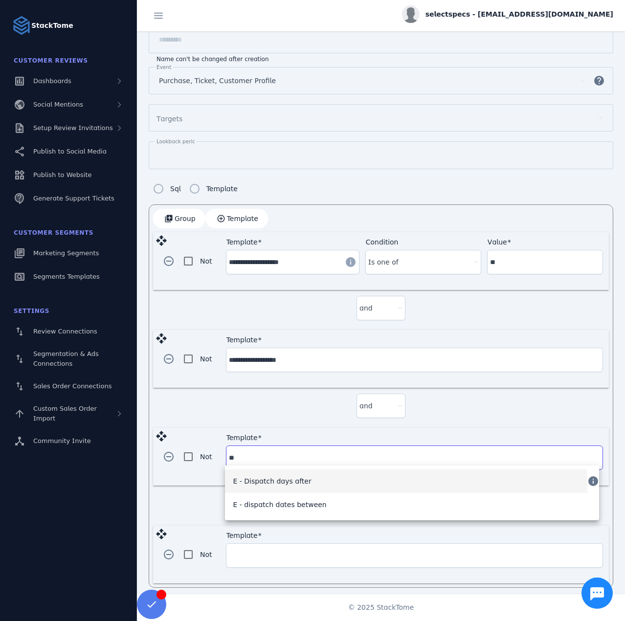
click at [252, 480] on span "E - Dispatch days after" at bounding box center [272, 482] width 78 height 12
type input "**********"
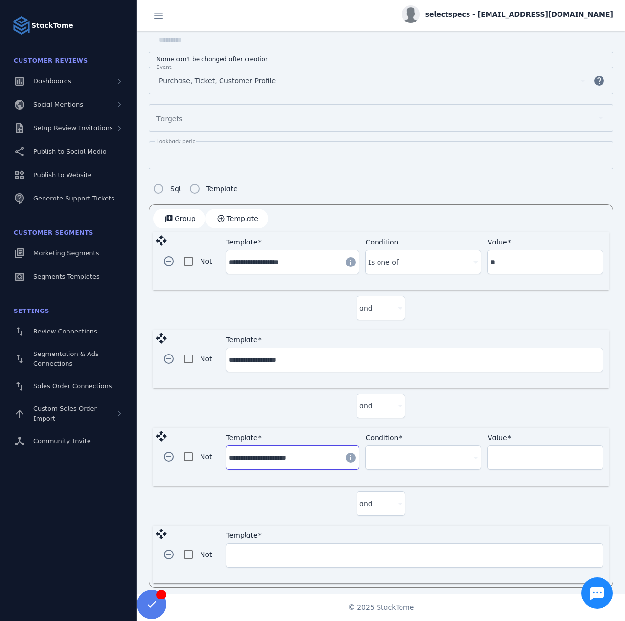
click at [266, 551] on input "Template" at bounding box center [414, 556] width 371 height 12
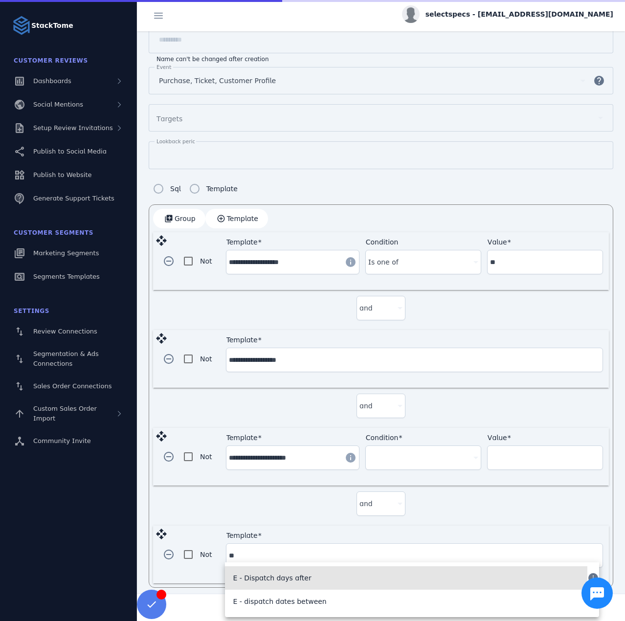
drag, startPoint x: 284, startPoint y: 581, endPoint x: 294, endPoint y: 574, distance: 12.2
click at [286, 580] on span "E - Dispatch days after" at bounding box center [272, 579] width 78 height 12
type input "**********"
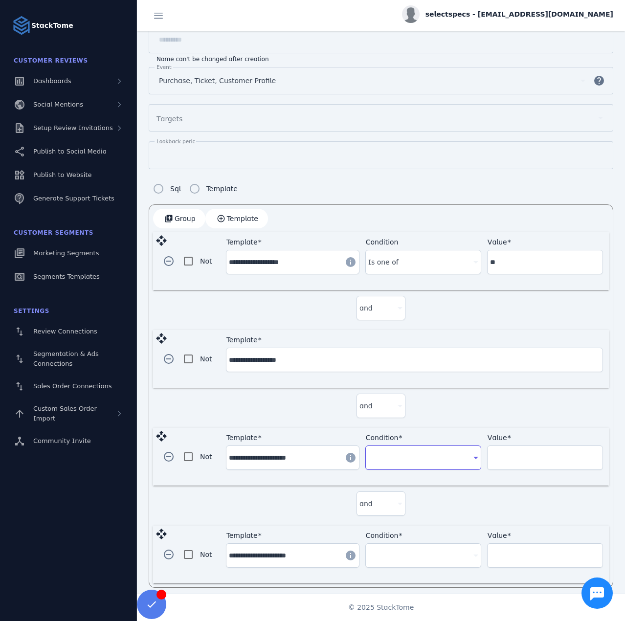
click at [392, 456] on div at bounding box center [418, 458] width 101 height 12
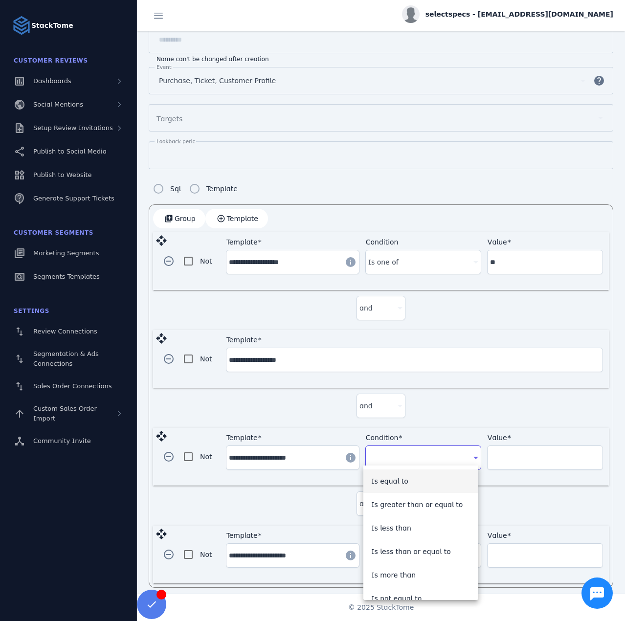
drag, startPoint x: 416, startPoint y: 504, endPoint x: 512, endPoint y: 454, distance: 108.1
click at [417, 504] on span "Is greater than or equal to" at bounding box center [417, 505] width 92 height 12
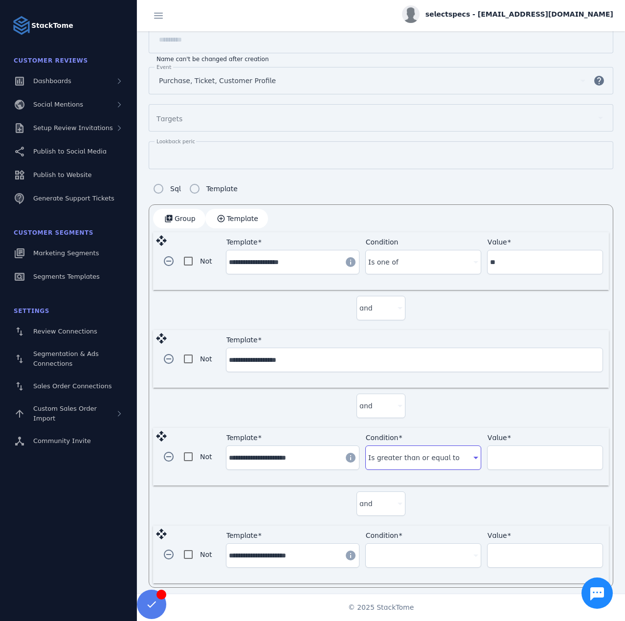
click at [523, 452] on input "Value" at bounding box center [545, 458] width 110 height 12
type input "**"
click at [416, 550] on div at bounding box center [418, 556] width 101 height 12
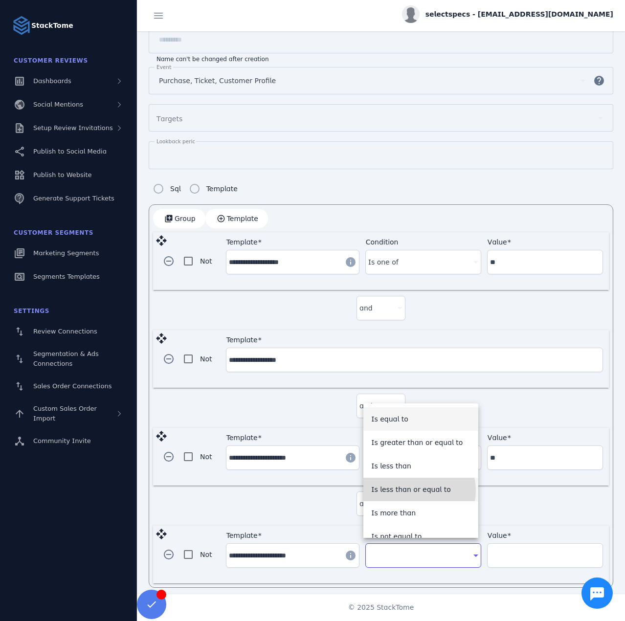
click at [416, 491] on span "Is less than or equal to" at bounding box center [411, 490] width 80 height 12
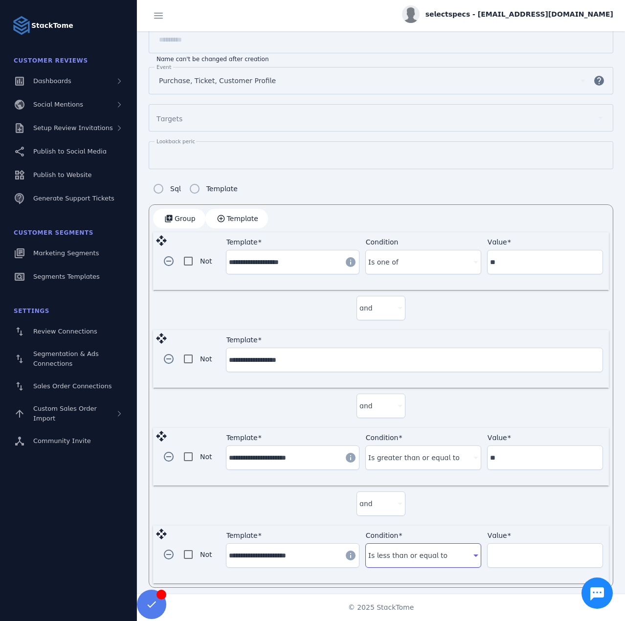
click at [526, 553] on input "Value" at bounding box center [545, 556] width 110 height 12
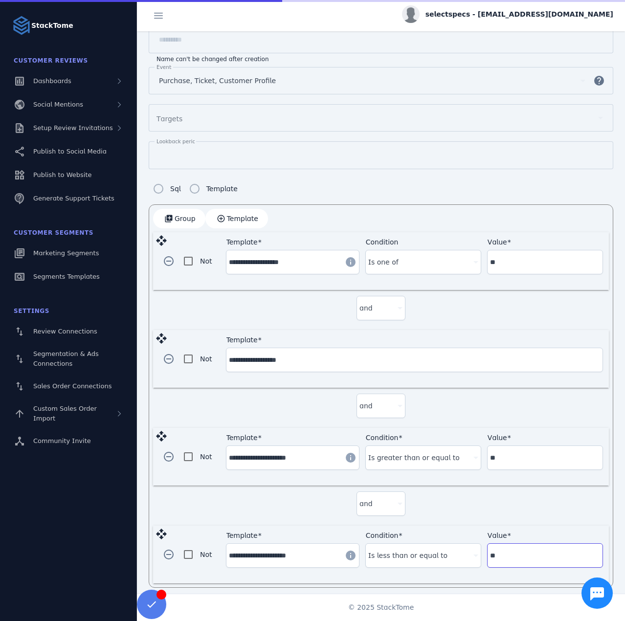
type input "**"
click at [457, 499] on div "and" at bounding box center [381, 506] width 456 height 40
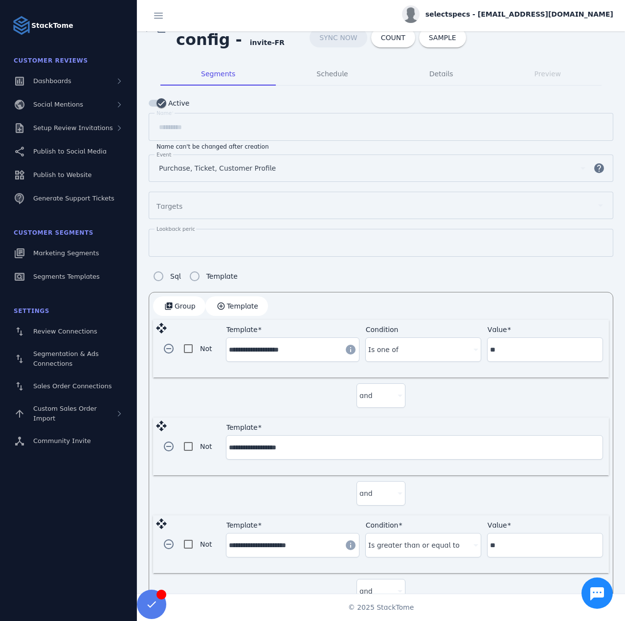
scroll to position [0, 0]
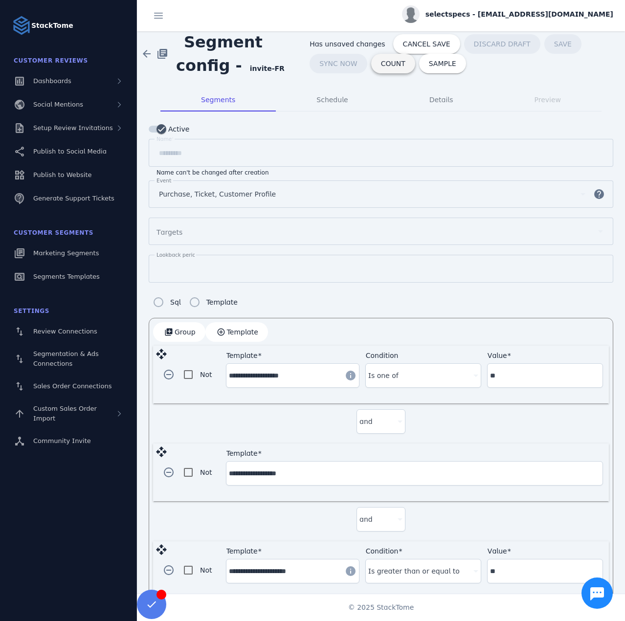
click at [381, 64] on span "COUNT" at bounding box center [393, 63] width 24 height 7
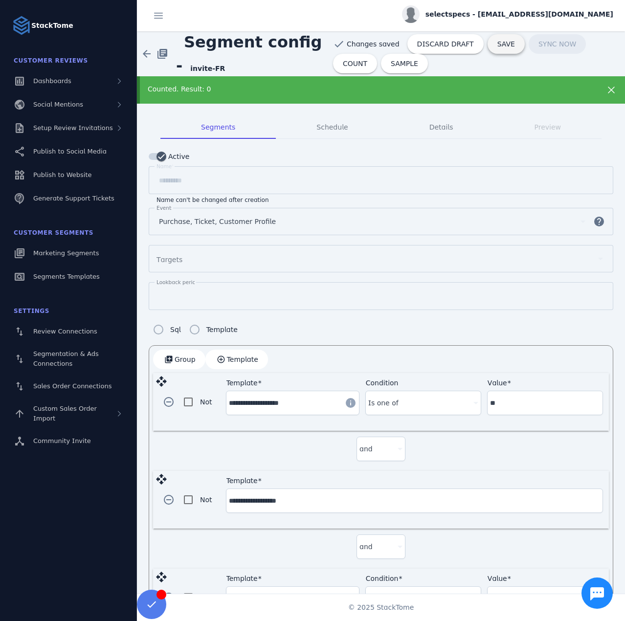
click at [498, 42] on span "SAVE" at bounding box center [507, 44] width 18 height 7
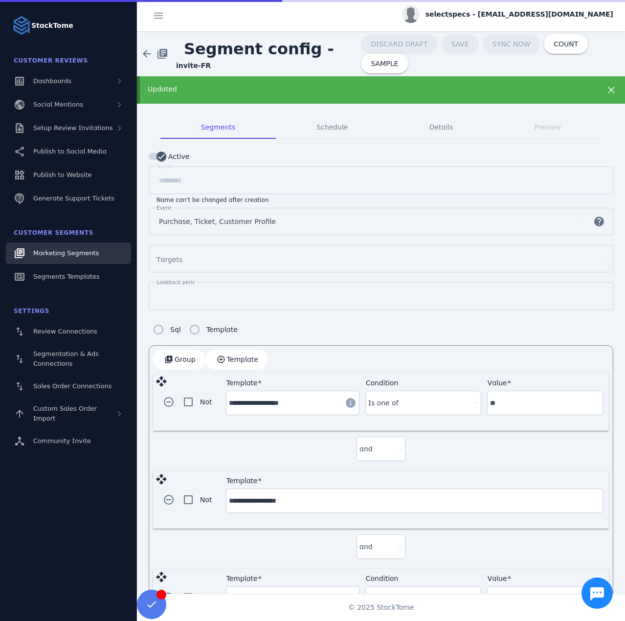
click at [73, 256] on span "Marketing Segments" at bounding box center [66, 253] width 66 height 7
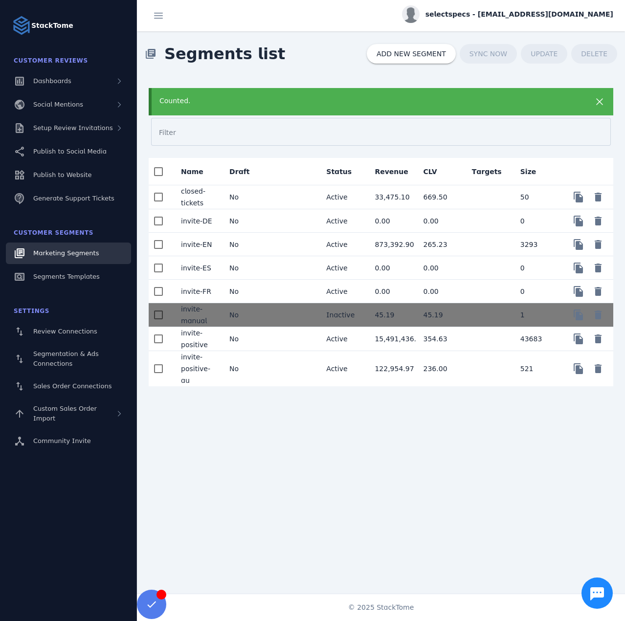
click at [252, 340] on mat-cell "No" at bounding box center [246, 339] width 48 height 24
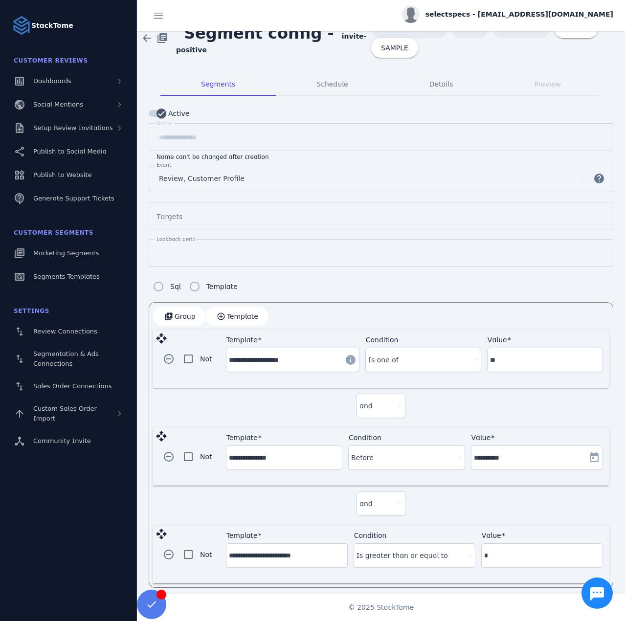
scroll to position [17, 0]
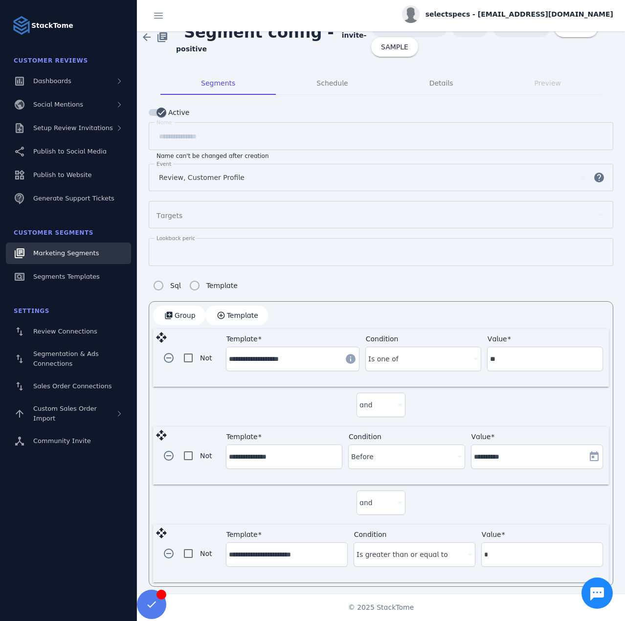
click at [90, 251] on span "Marketing Segments" at bounding box center [66, 253] width 66 height 7
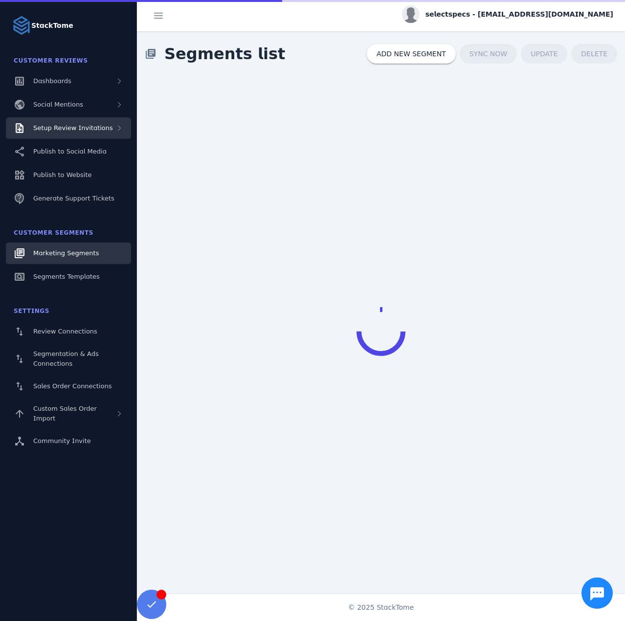
click at [71, 128] on span "Setup Review Invitations" at bounding box center [73, 127] width 80 height 7
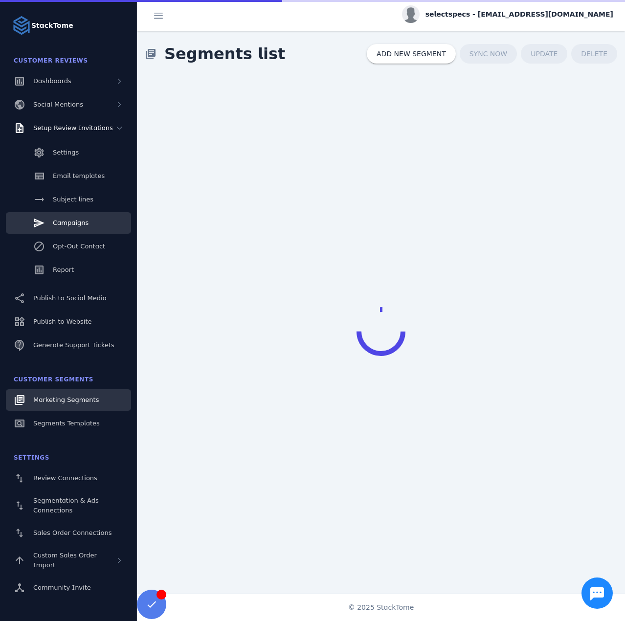
click at [81, 217] on link "Campaigns" at bounding box center [68, 223] width 125 height 22
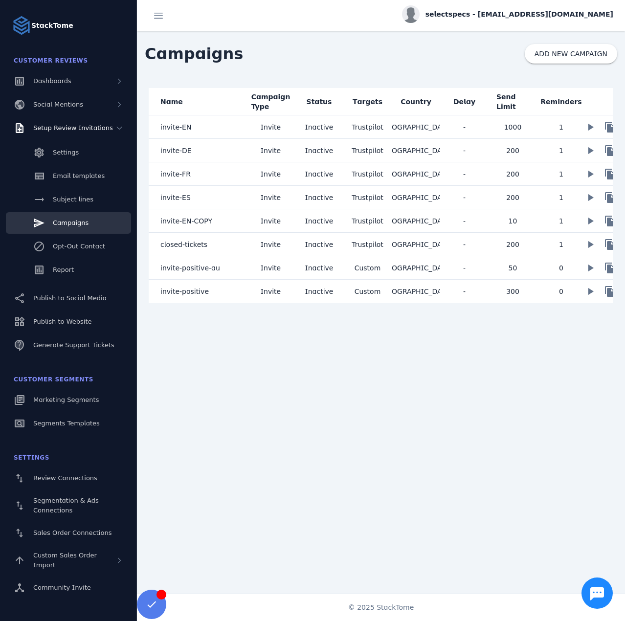
click at [505, 12] on span "selectspecs - cs_selectspecs@stacktome.com" at bounding box center [520, 14] width 188 height 10
click at [218, 291] on div at bounding box center [312, 310] width 625 height 621
click at [548, 13] on span "selectspecs - cs_selectspecs@stacktome.com" at bounding box center [520, 14] width 188 height 10
click at [572, 90] on span "Sign out" at bounding box center [583, 95] width 28 height 12
